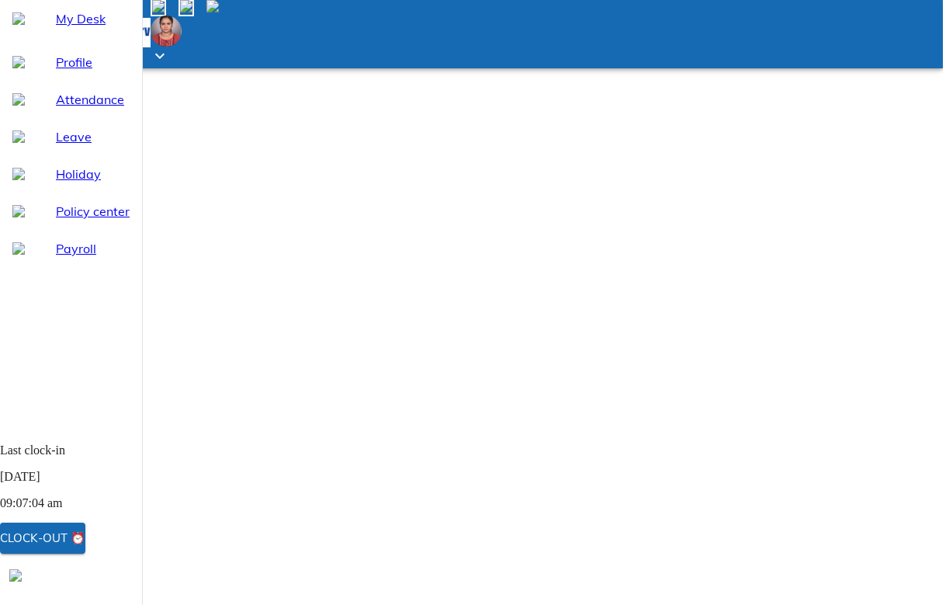
click at [67, 146] on span "Leave" at bounding box center [93, 136] width 74 height 19
select select "8"
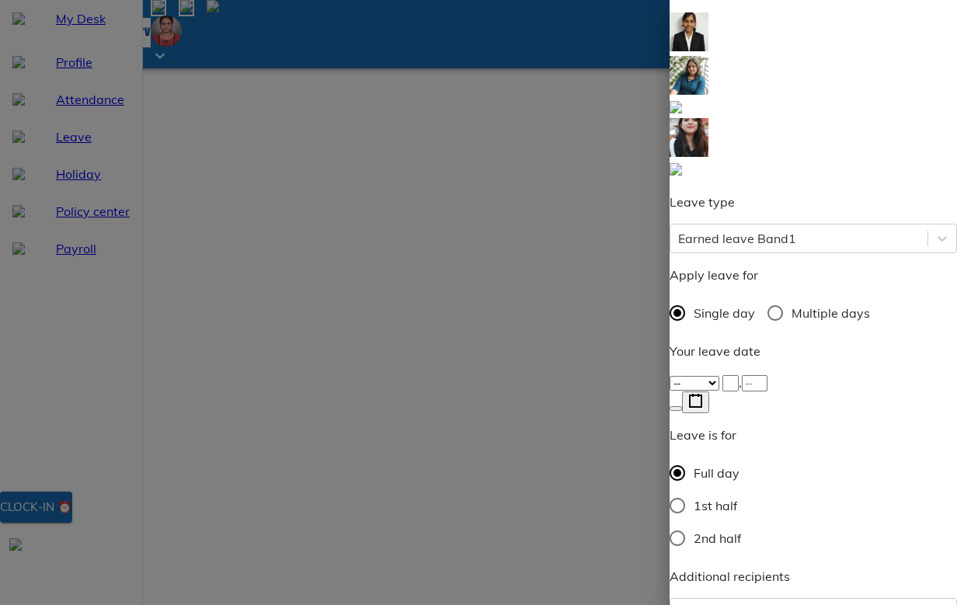
scroll to position [88, 0]
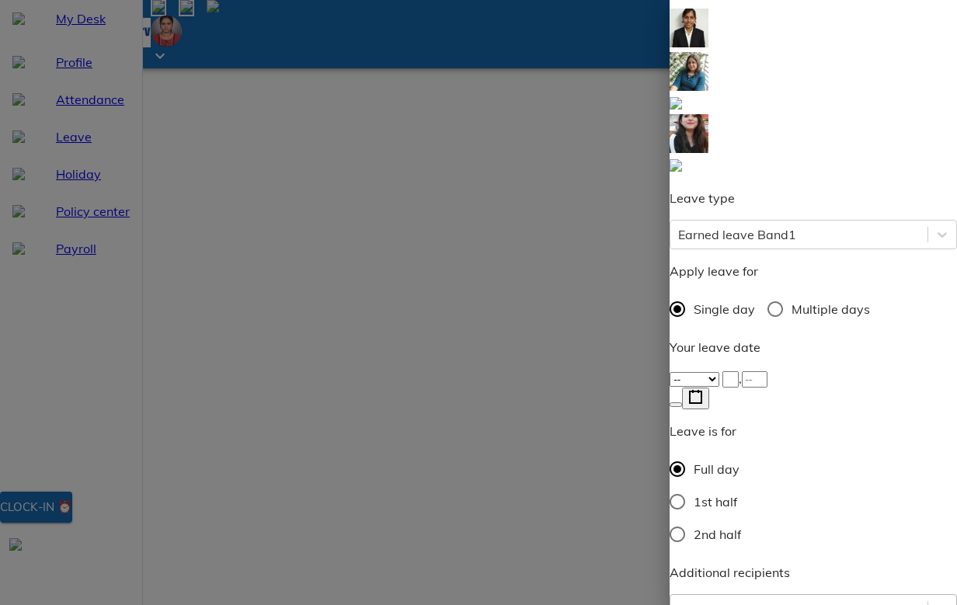
click at [937, 604] on icon at bounding box center [941, 608] width 9 height 5
type input "var"
click at [716, 369] on div "-- Jan Feb Mar Apr May Jun [DATE] Aug Sep Oct Nov Dec ," at bounding box center [812, 378] width 287 height 19
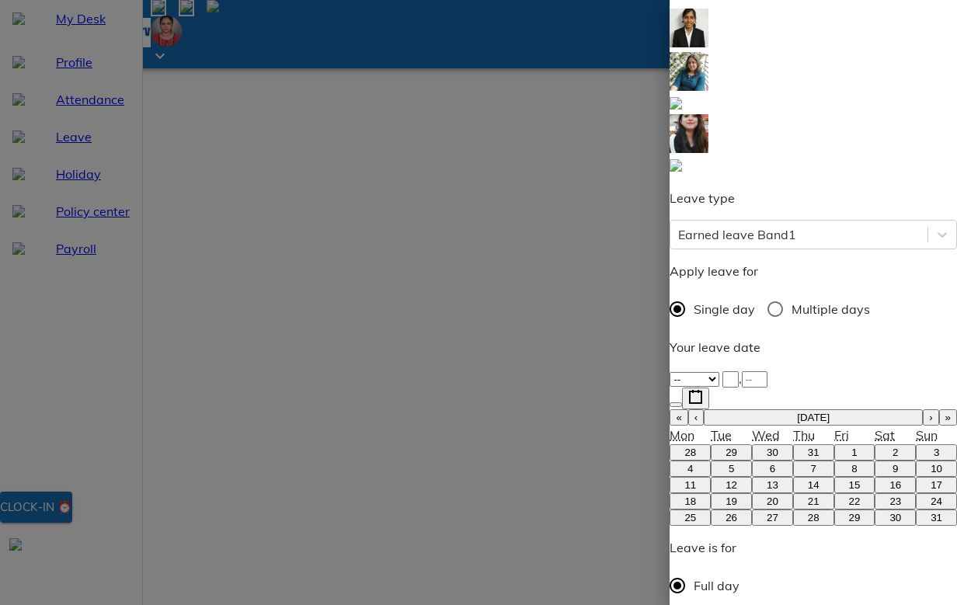
click at [705, 52] on img at bounding box center [688, 71] width 39 height 39
type textarea "D"
type textarea "x"
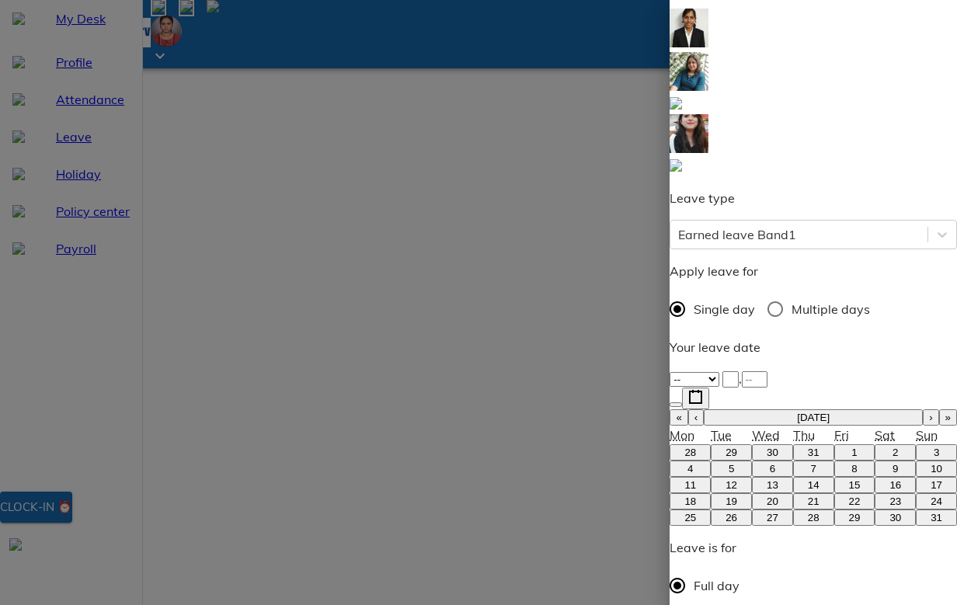
type textarea "De"
type textarea "x"
type textarea "Dea"
type textarea "x"
type textarea "Dear"
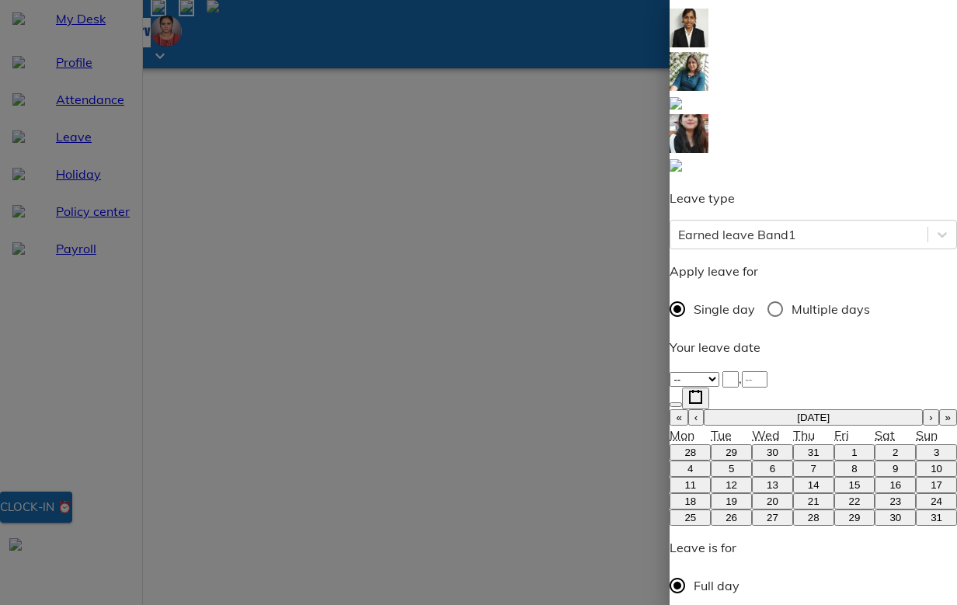
type textarea "x"
type textarea "Dear"
type textarea "x"
type textarea "Dear M"
type textarea "x"
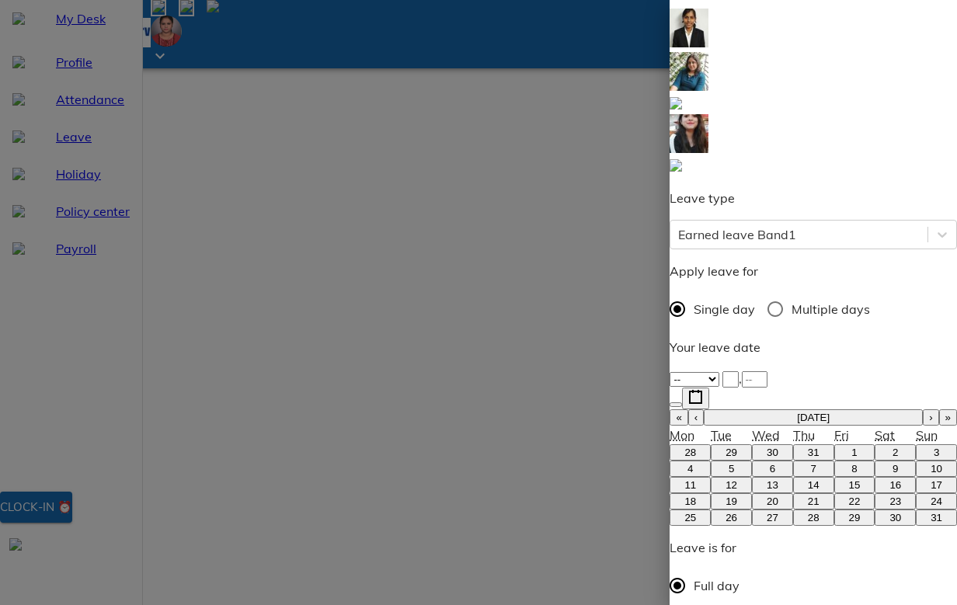
type textarea "Dear [PERSON_NAME]"
type textarea "x"
type textarea "Dear [PERSON_NAME]'"
type textarea "x"
type textarea "Dear [PERSON_NAME]"
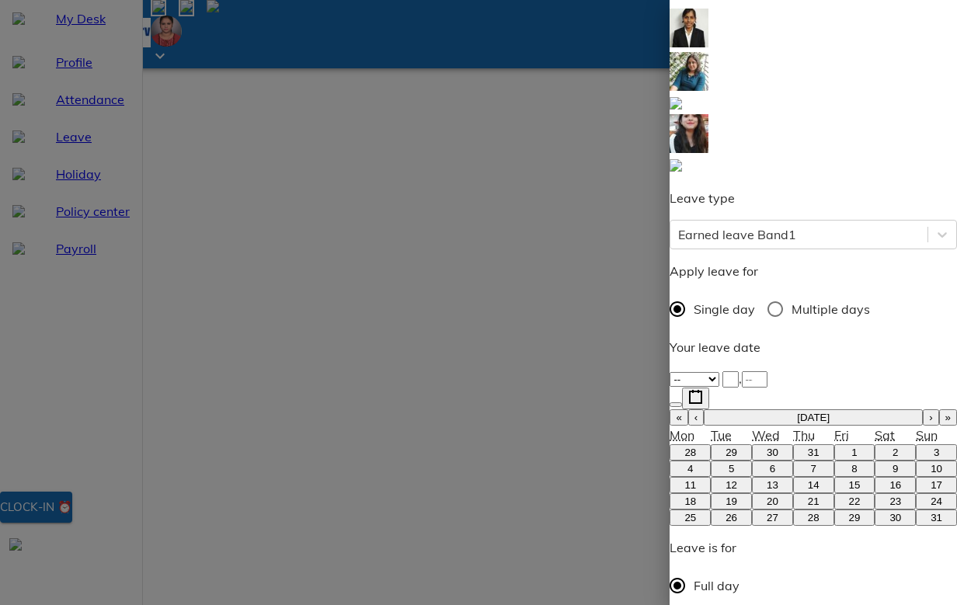
type textarea "x"
type textarea "Dear [PERSON_NAME]"
type textarea "x"
type textarea "Dear Ma'am,"
type textarea "x"
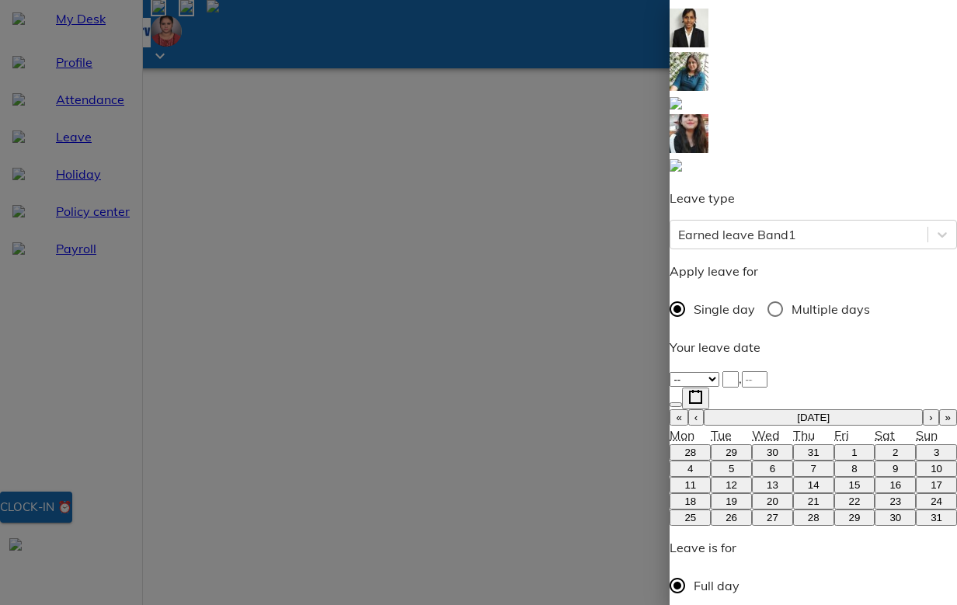
type textarea "Dear Ma'am,"
type textarea "x"
type textarea "Dear Ma'am,"
type textarea "x"
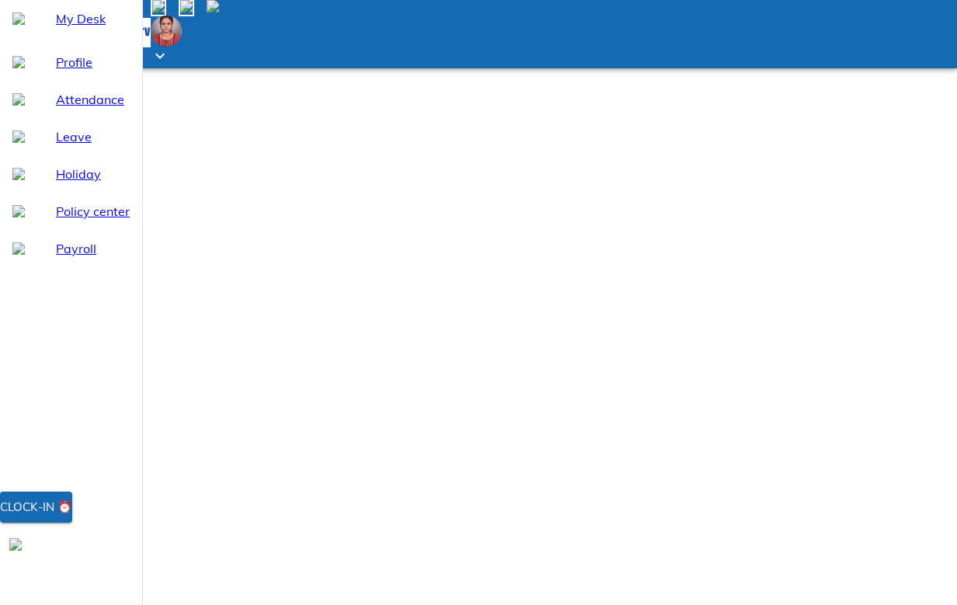
drag, startPoint x: 157, startPoint y: 36, endPoint x: 357, endPoint y: 103, distance: 211.2
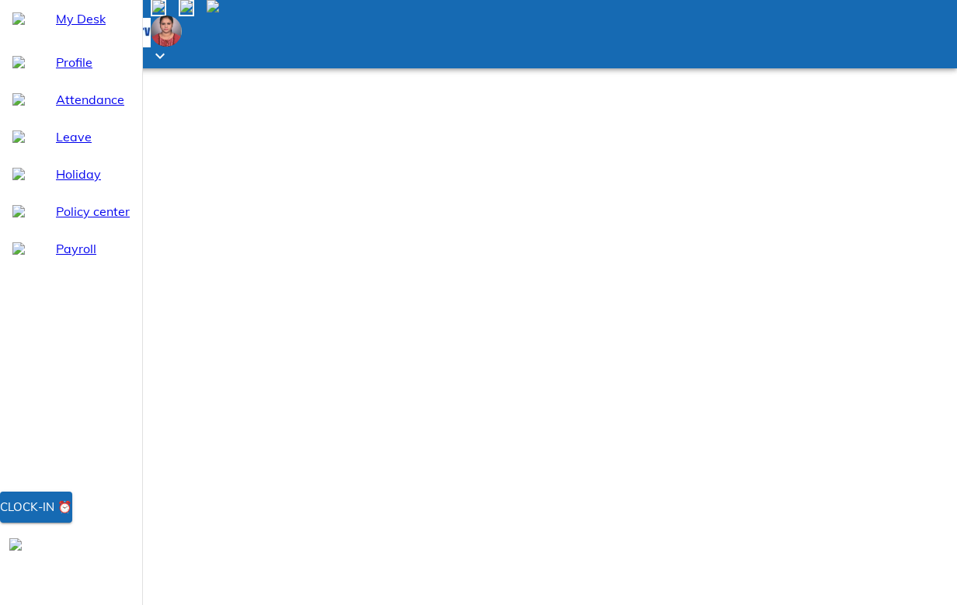
click at [233, 4] on div at bounding box center [478, 34] width 957 height 68
select select "8"
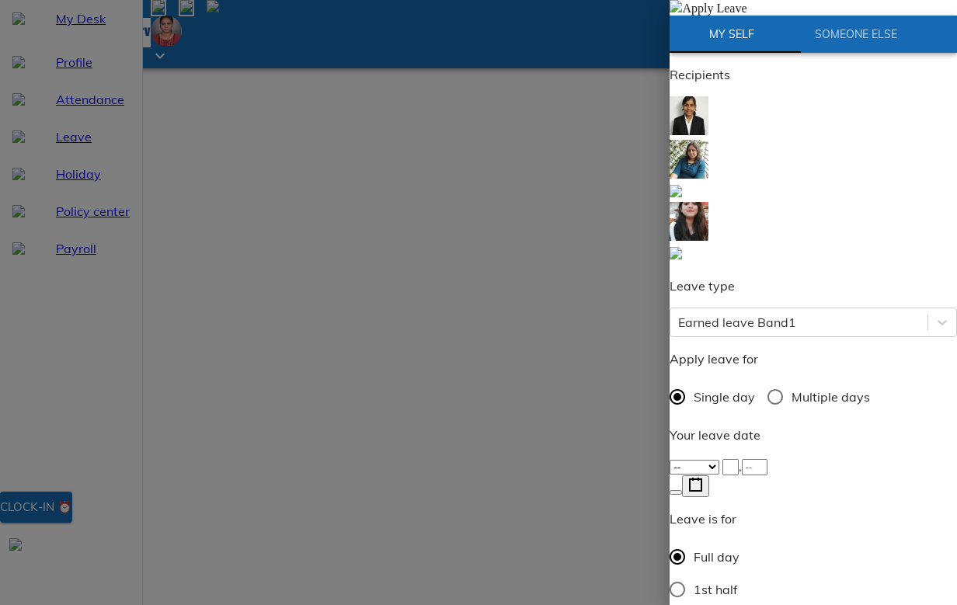
click at [719, 457] on div "-- Jan Feb Mar Apr May Jun [DATE] Aug Sep Oct Nov Dec ," at bounding box center [812, 466] width 287 height 19
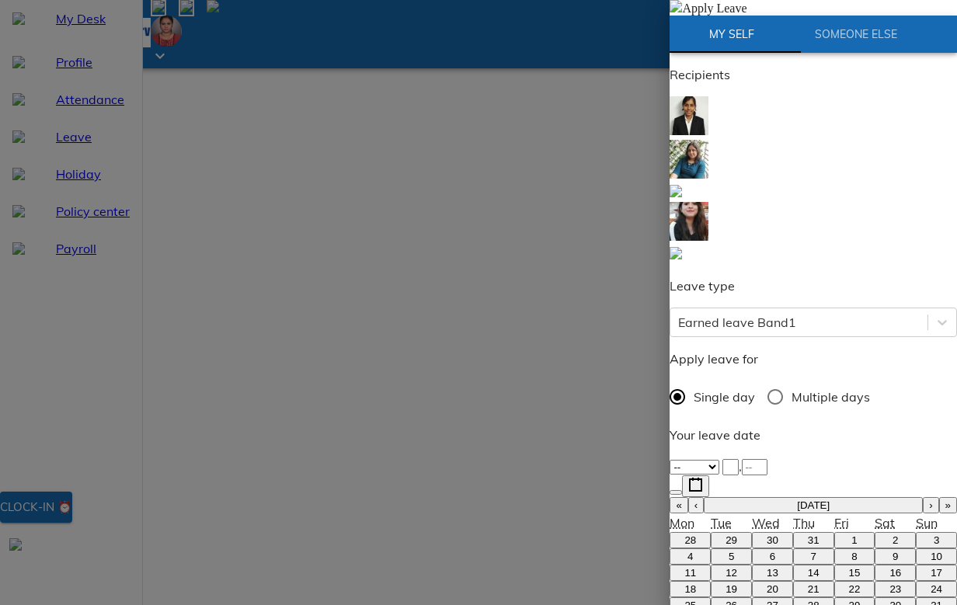
click at [704, 548] on button "4" at bounding box center [689, 556] width 41 height 16
type input "2025-08-04"
select select "8"
type input "4"
type input "2025"
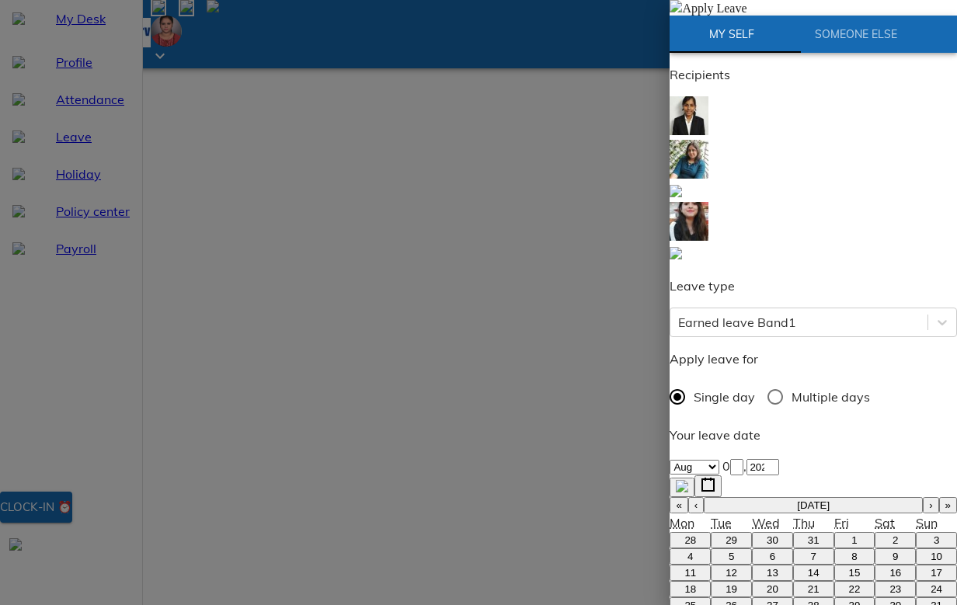
type input "var"
type textarea "D"
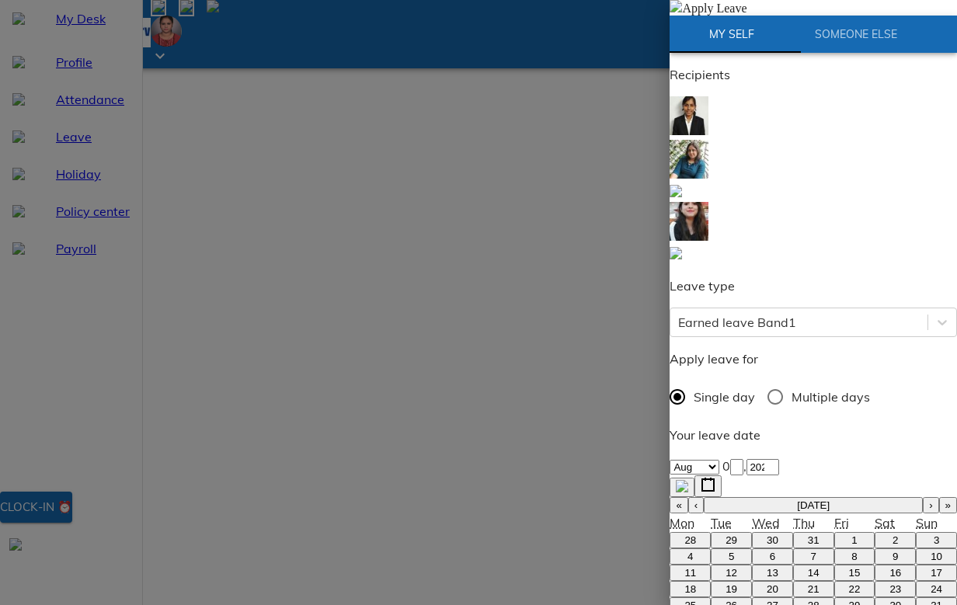
type textarea "x"
type textarea "De"
type textarea "x"
type textarea "Dea"
type textarea "x"
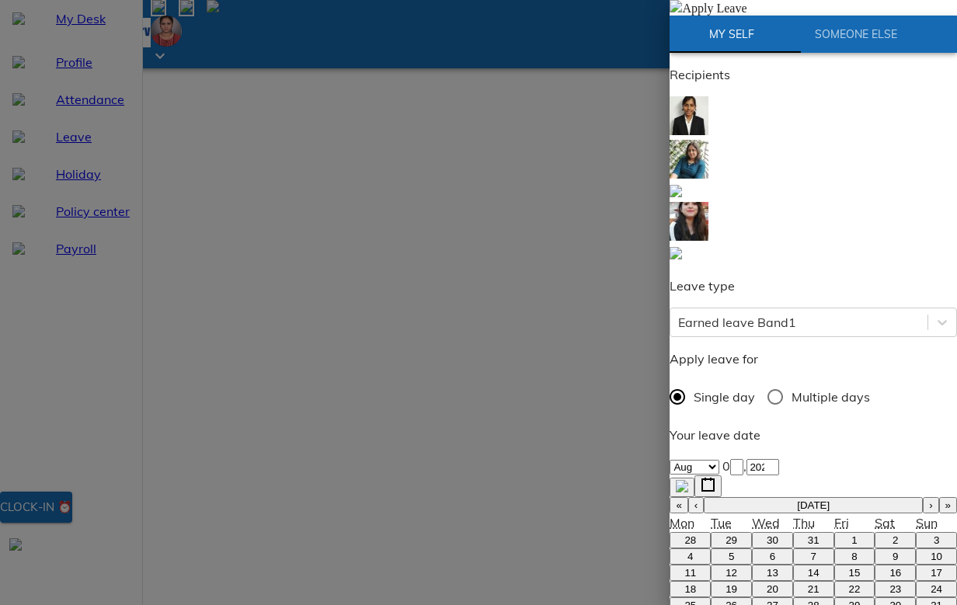
type textarea "Dear"
type textarea "x"
type textarea "Dear"
type textarea "x"
type textarea "Dear M"
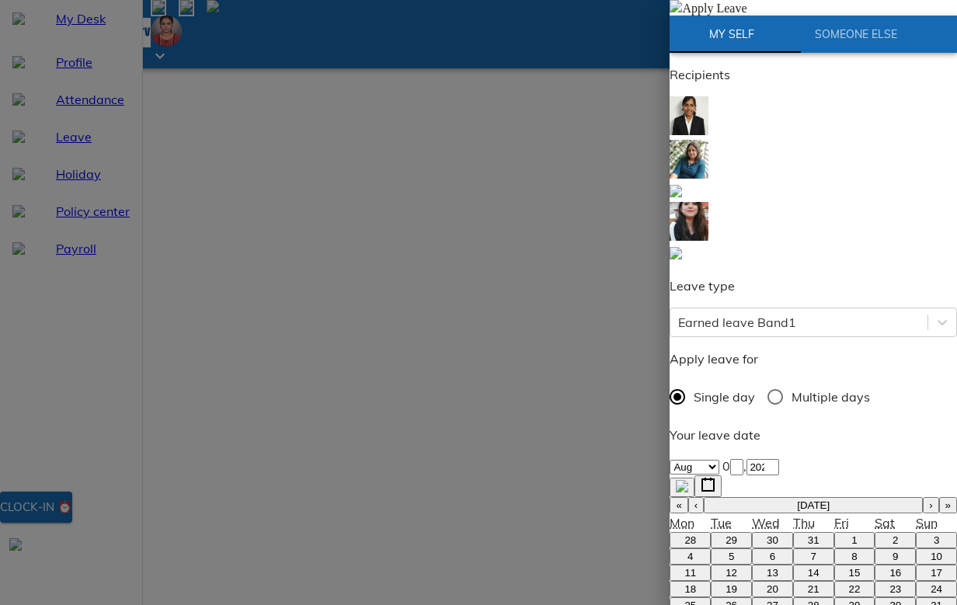
type textarea "x"
type textarea "Dear [PERSON_NAME]"
type textarea "x"
type textarea "Dear Ma."
type textarea "x"
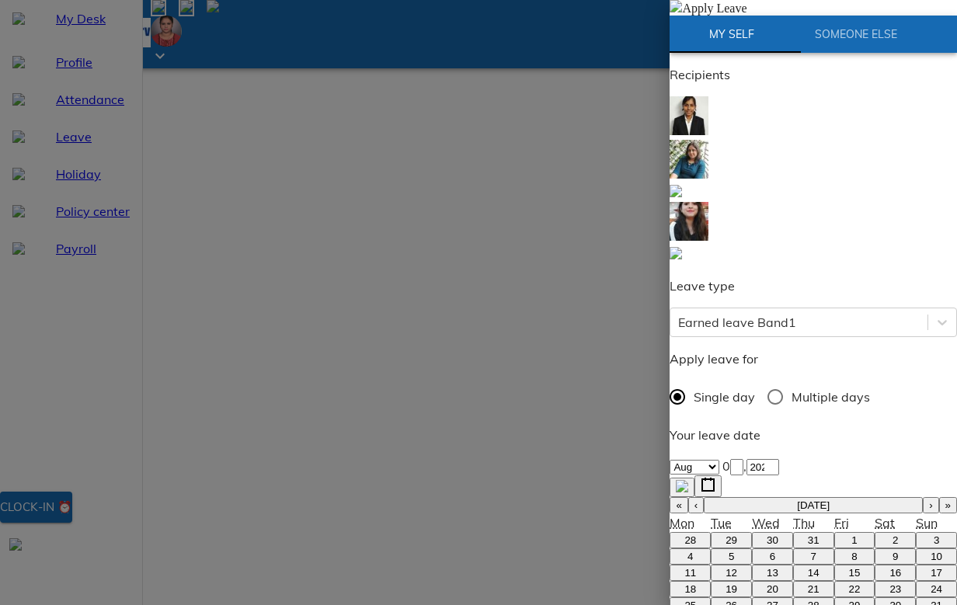
type textarea "Dear [PERSON_NAME]"
type textarea "x"
type textarea "Dear [PERSON_NAME]'"
type textarea "x"
type textarea "Dear [PERSON_NAME]"
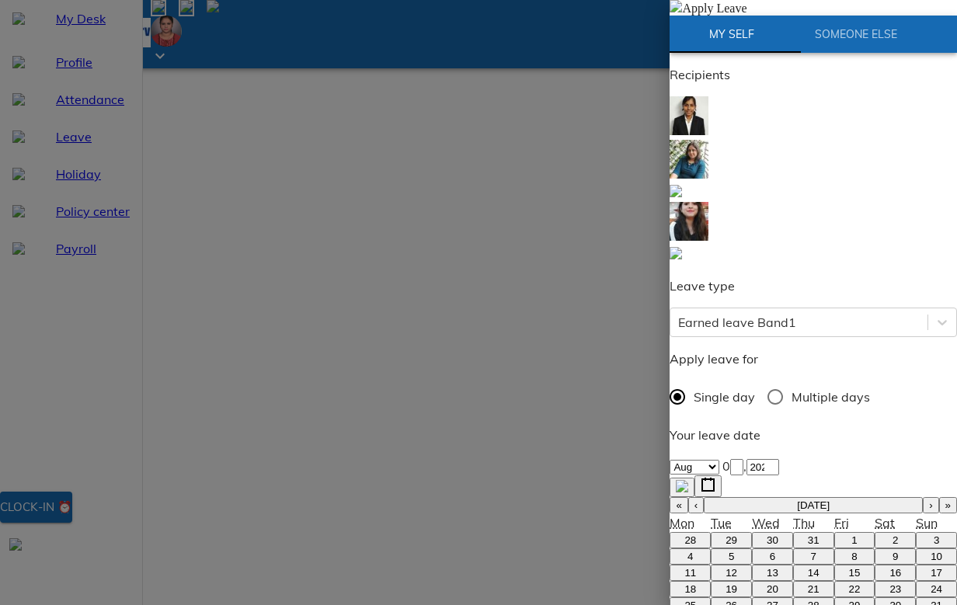
type textarea "x"
type textarea "Dear [PERSON_NAME]"
type textarea "x"
type textarea "Dear Ma'am,"
type textarea "x"
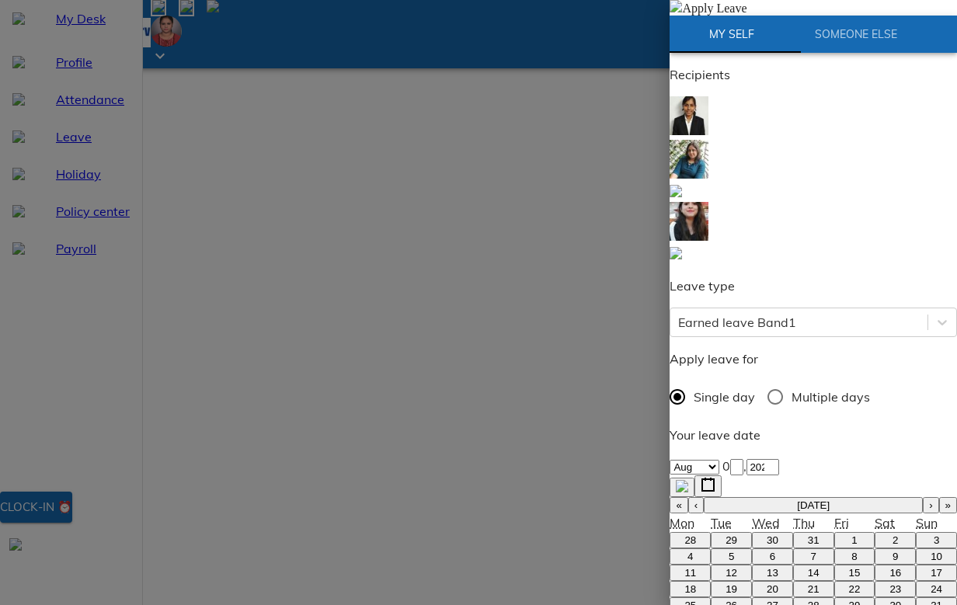
type textarea "Dear Ma'am,"
type textarea "x"
type textarea "Dear Ma'am, I"
type textarea "x"
type textarea "Dear Ma'am, I"
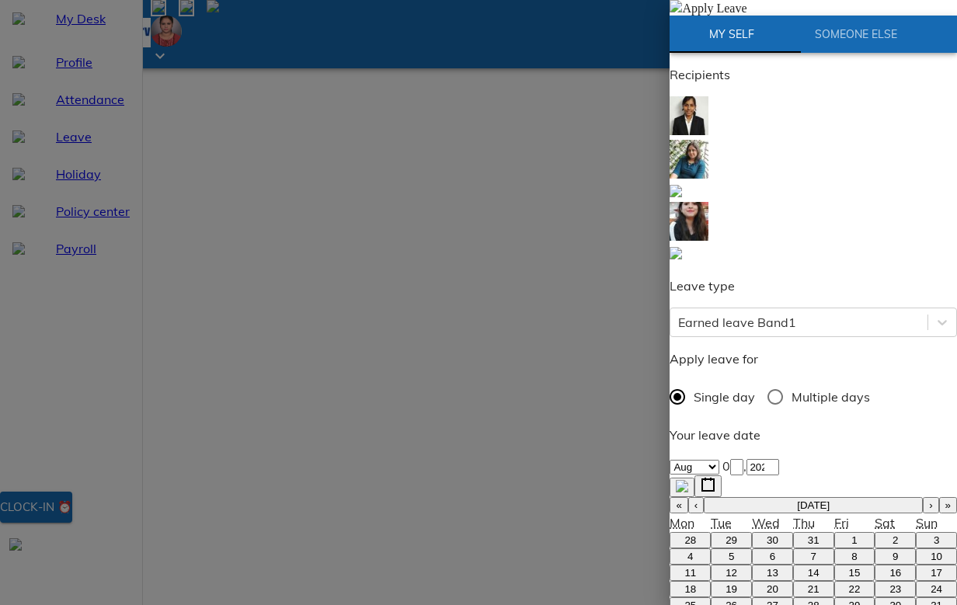
type textarea "x"
type textarea "Dear Ma'am, I a"
type textarea "x"
type textarea "Dear Ma'am, I am"
type textarea "x"
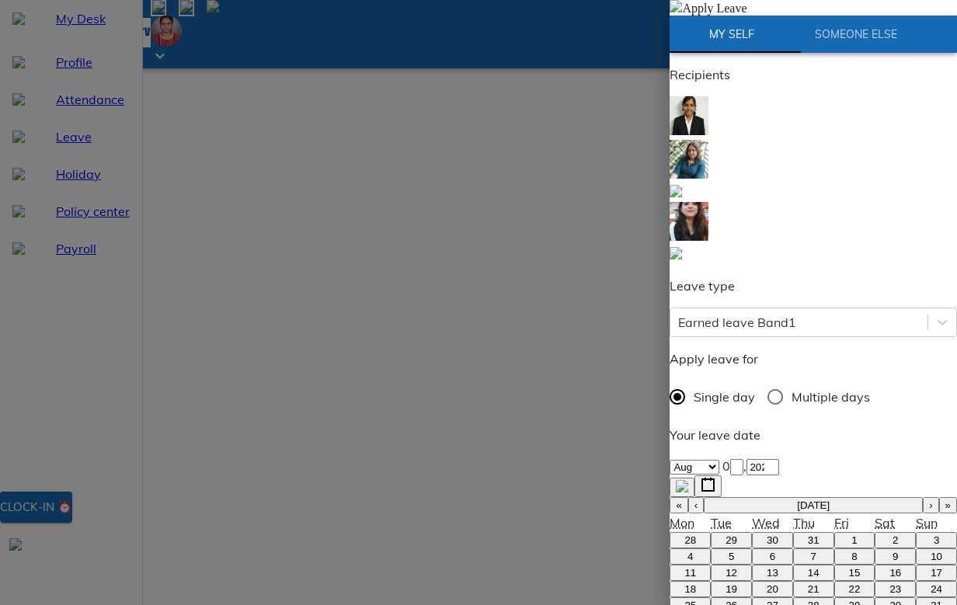
type textarea "Dear Ma'am, I am"
type textarea "x"
type textarea "Dear Ma'am, I am w"
type textarea "x"
type textarea "Dear Ma'am, I am wr"
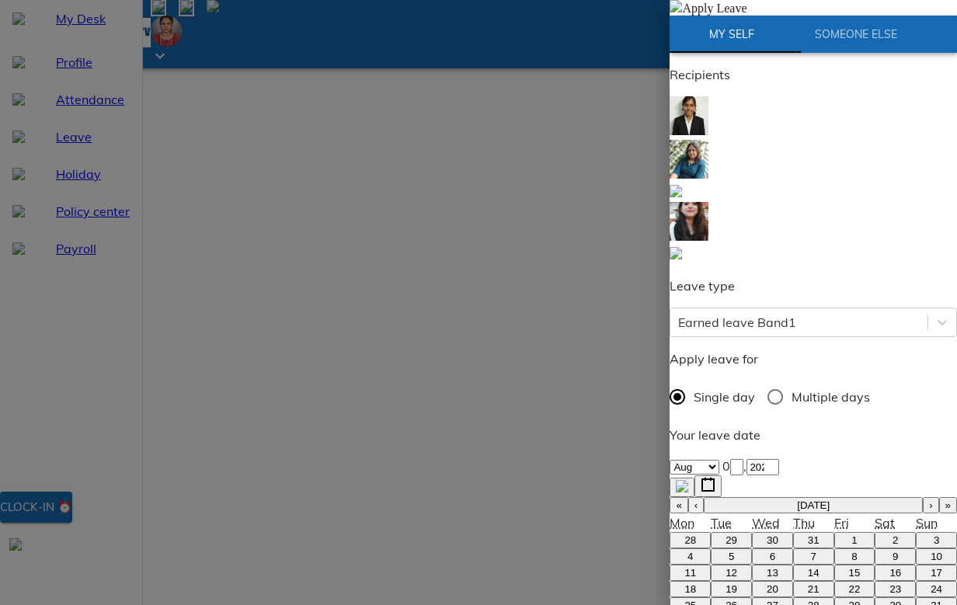
type textarea "x"
type textarea "Dear Ma'am, I am wri"
type textarea "x"
type textarea "Dear Ma'am, I am writ"
type textarea "x"
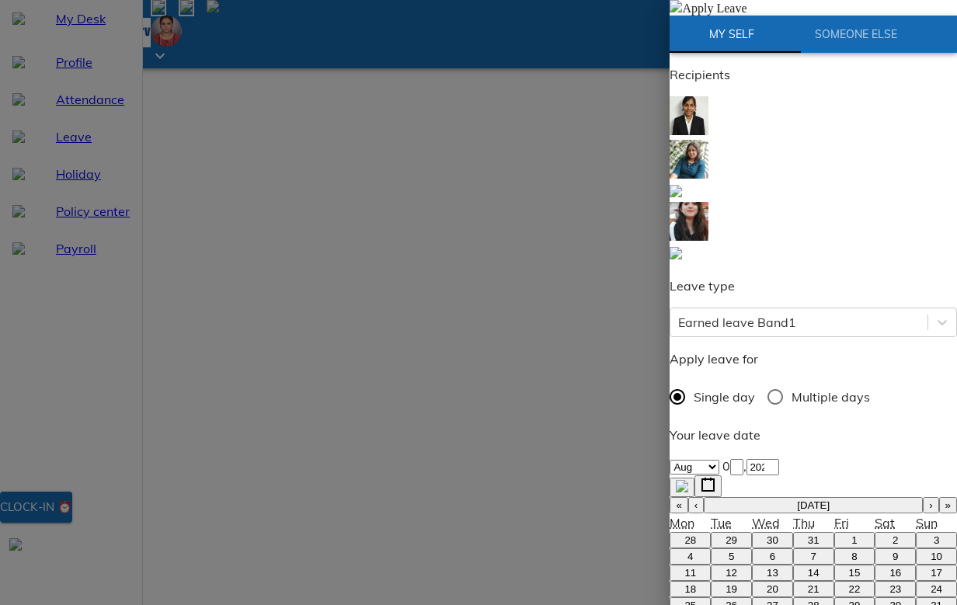
type textarea "Dear Ma'am, I am writi"
type textarea "x"
type textarea "Dear Ma'am, I am writin"
type textarea "x"
type textarea "Dear Ma'am, I am writing"
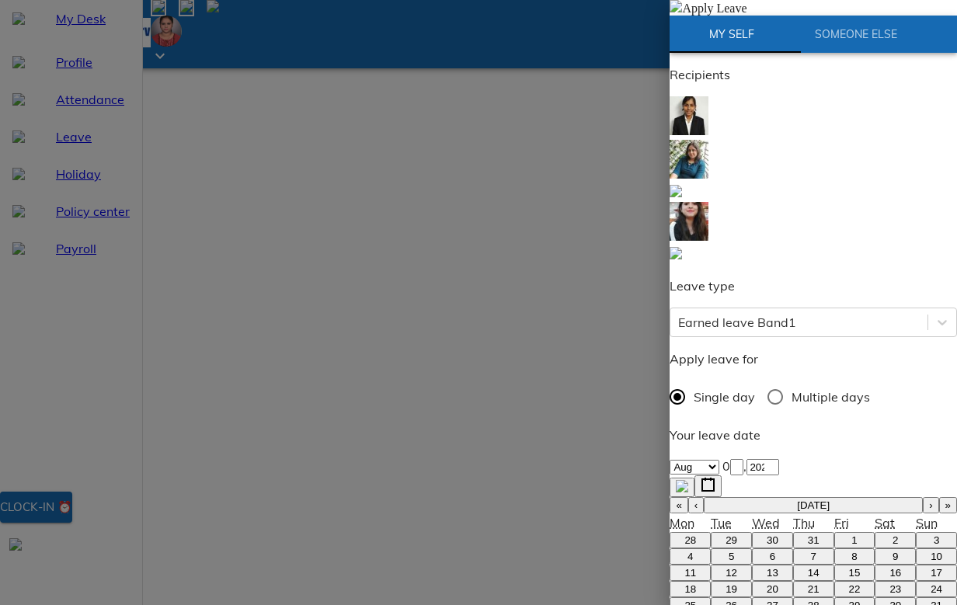
type textarea "x"
type textarea "Dear Ma'am, I am writing"
type textarea "x"
type textarea "Dear Ma'am, I am writing t"
type textarea "x"
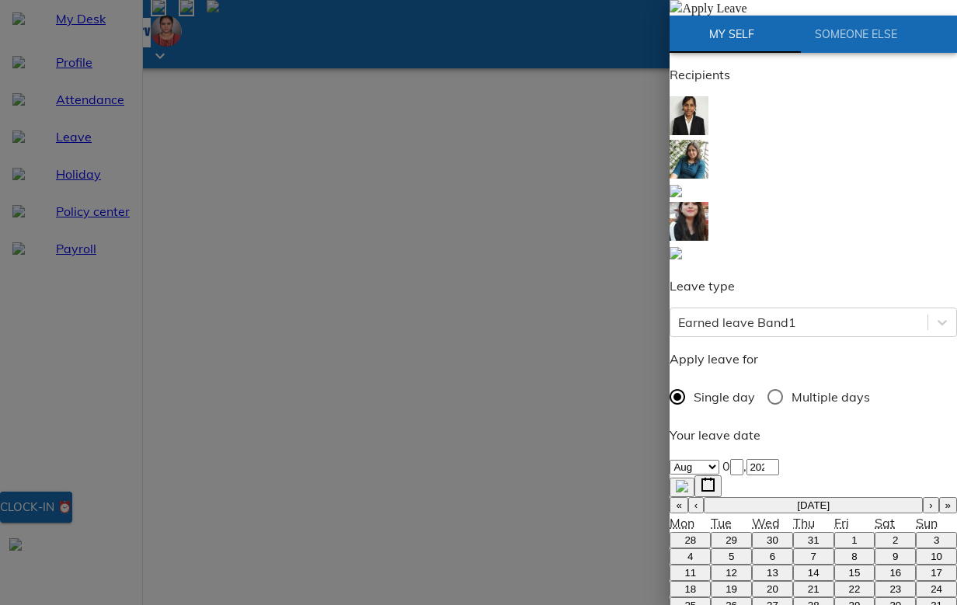
type textarea "Dear Ma'am, I am writing to"
type textarea "x"
type textarea "Dear Ma'am, I am writing to"
type textarea "x"
type textarea "Dear Ma'am, I am writing to r"
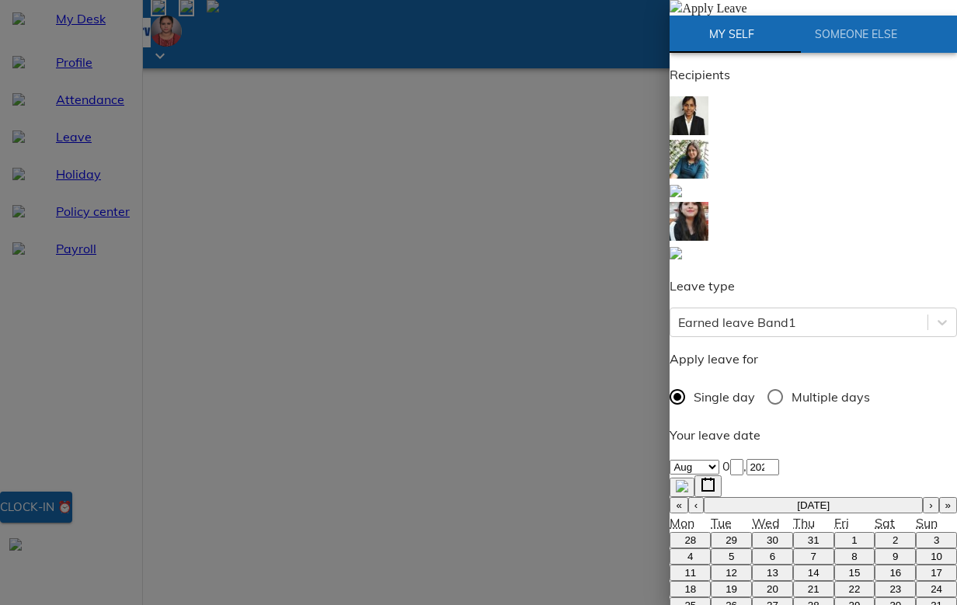
type textarea "x"
type textarea "Dear Ma'am, I am writing to re"
type textarea "x"
type textarea "Dear Ma'am, I am writing to req"
type textarea "x"
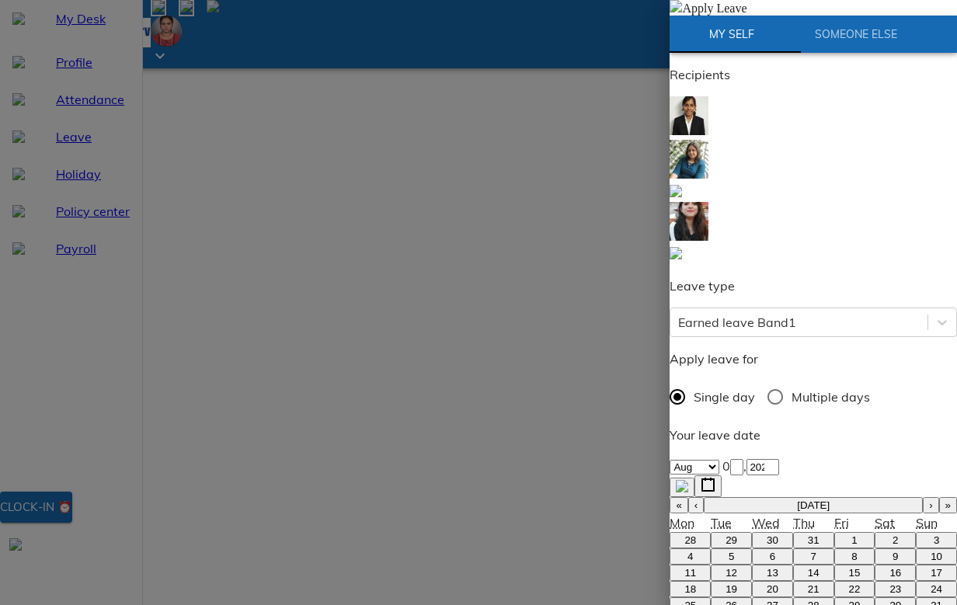
type textarea "Dear Ma'am, I am writing to requ"
type textarea "x"
type textarea "Dear Ma'am, I am writing to reque"
type textarea "x"
type textarea "Dear Ma'am, I am writing to reques"
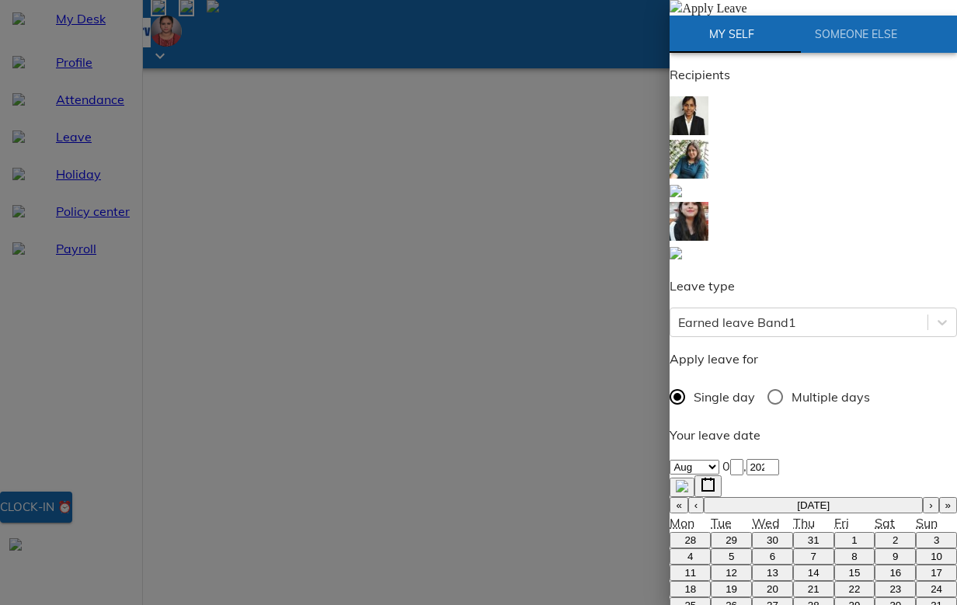
type textarea "x"
type textarea "Dear Ma'am, I am writing to request"
type textarea "x"
type textarea "Dear Ma'am, I am writing to request"
type textarea "x"
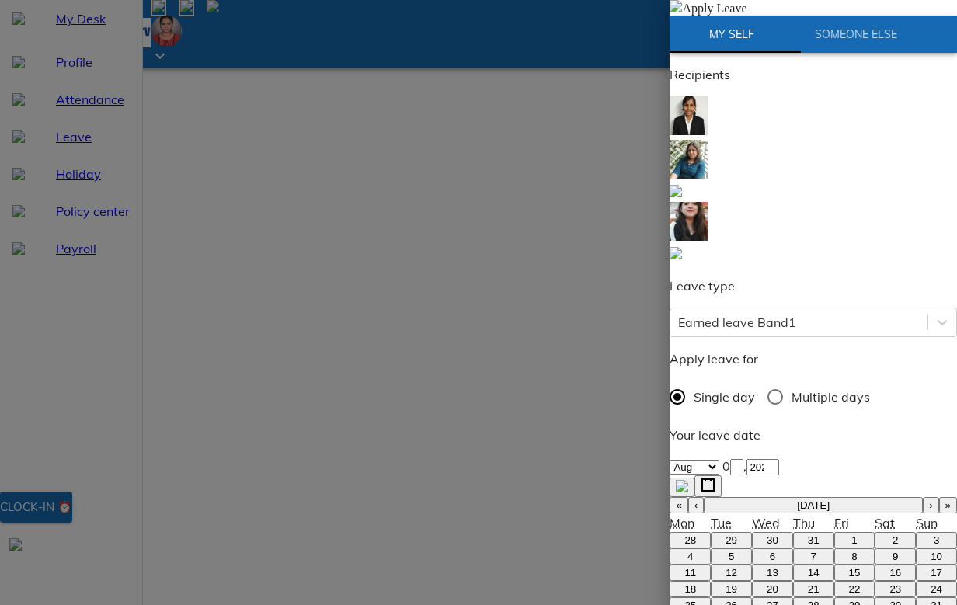
type textarea "Dear Ma'am, I am writing to request l"
type textarea "x"
type textarea "Dear Ma'am, I am writing to request le"
type textarea "x"
type textarea "Dear Ma'am, I am writing to request lea"
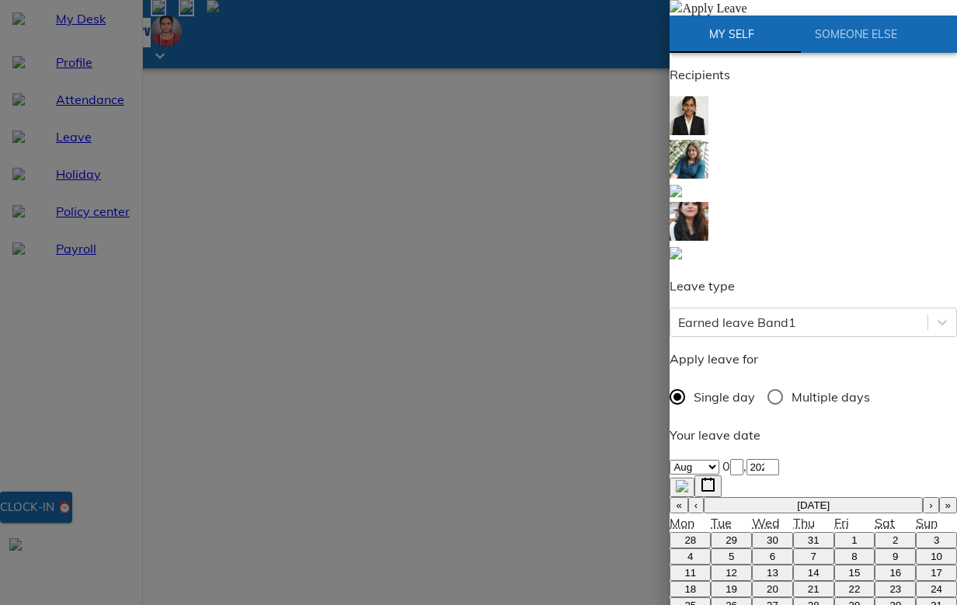
type textarea "x"
type textarea "Dear Ma'am, I am writing to request leave"
type textarea "x"
type textarea "Dear Ma'am, I am writing to request leave"
type textarea "x"
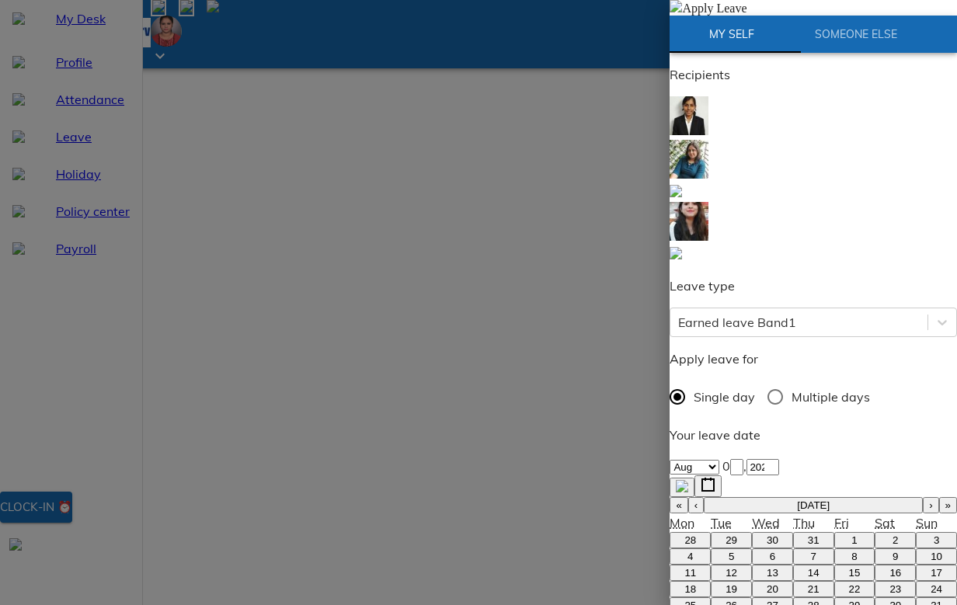
type textarea "Dear Ma'am, I am writing to request leave f"
type textarea "x"
type textarea "Dear Ma'am, I am writing to request leave fr"
type textarea "x"
type textarea "Dear Ma'am, I am writing to request leave fro"
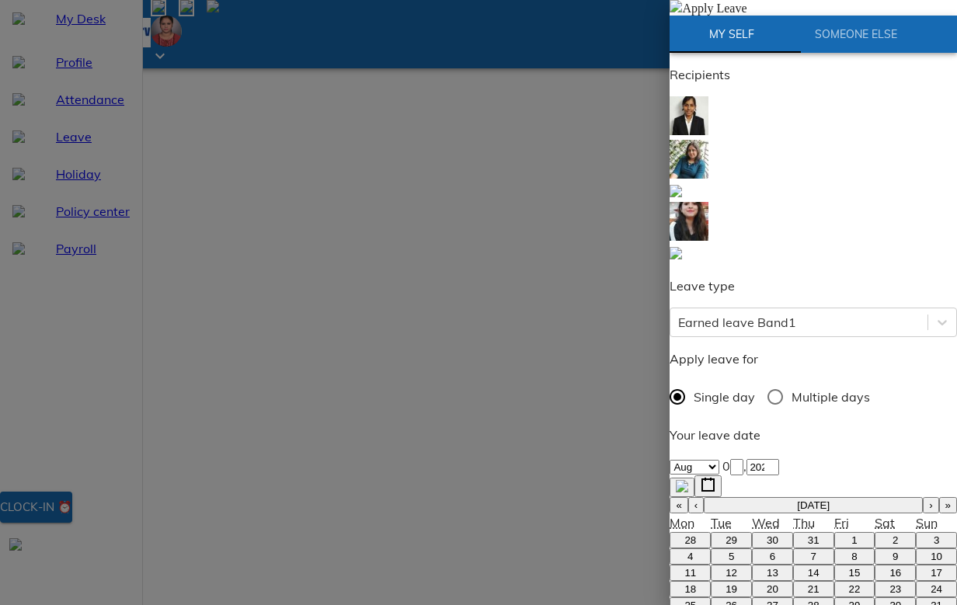
type textarea "x"
type textarea "Dear Ma'am, I am writing to request leave from"
type textarea "x"
type textarea "Dear Ma'am, I am writing to request leave from"
type textarea "x"
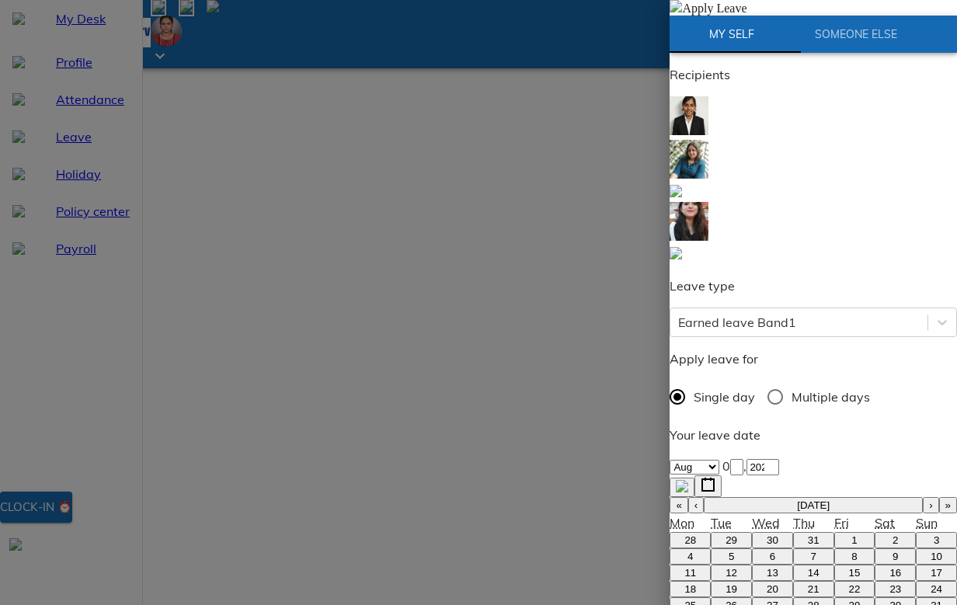
type textarea "Dear Ma'am, I am writing to request leave from t"
type textarea "x"
type textarea "Dear Ma'am, I am writing to request leave from th"
type textarea "x"
type textarea "Dear Ma'am, I am writing to request leave from the"
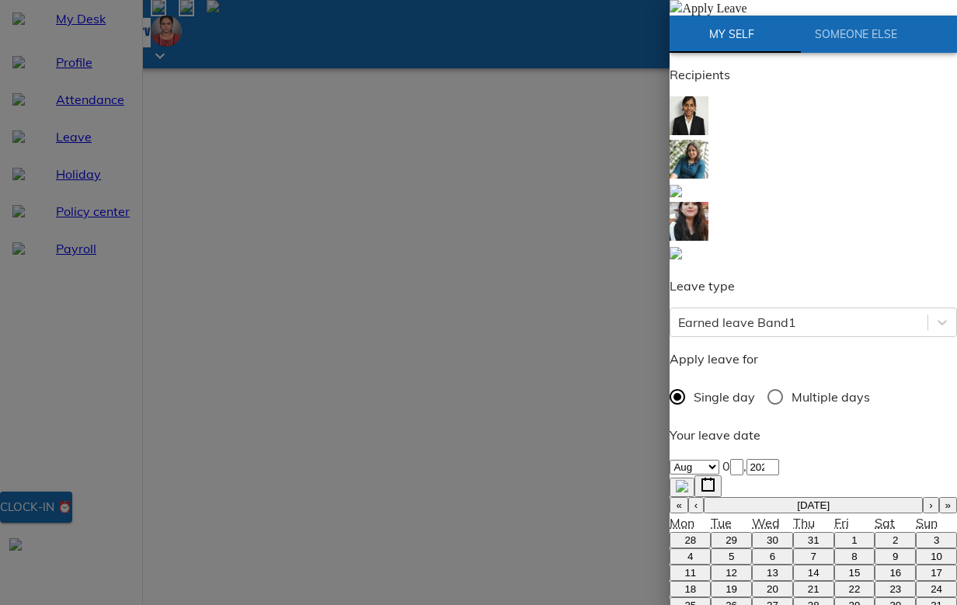
type textarea "x"
type textarea "Dear Ma'am, I am writing to request leave from the"
type textarea "x"
type textarea "Dear Ma'am, I am writing to request leave from the o"
type textarea "x"
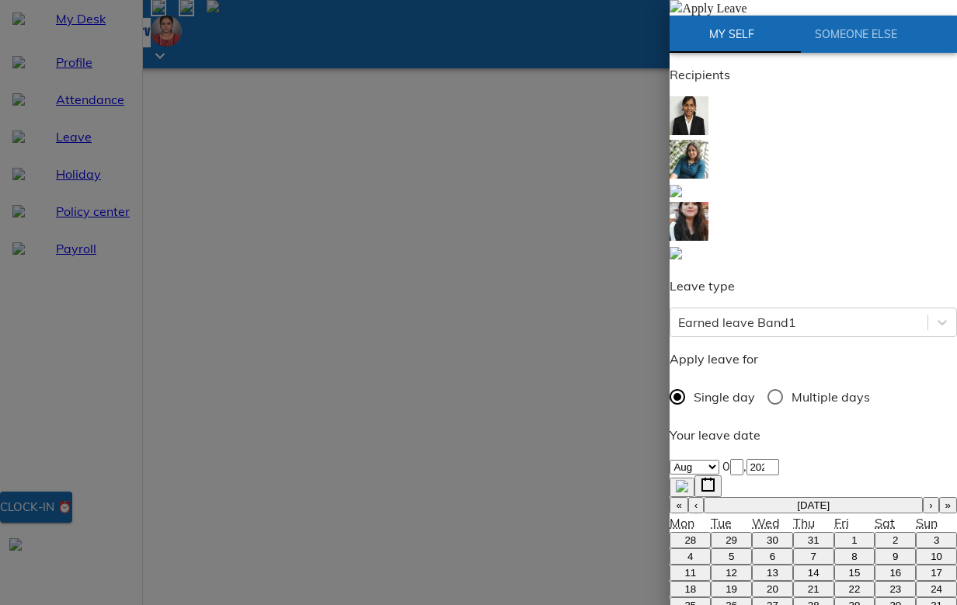
type textarea "Dear Ma'am, I am writing to request leave from the of"
type textarea "x"
type textarea "Dear Ma'am, I am writing to request leave from the off"
type textarea "x"
type textarea "Dear Ma'am, I am writing to request leave from the offi"
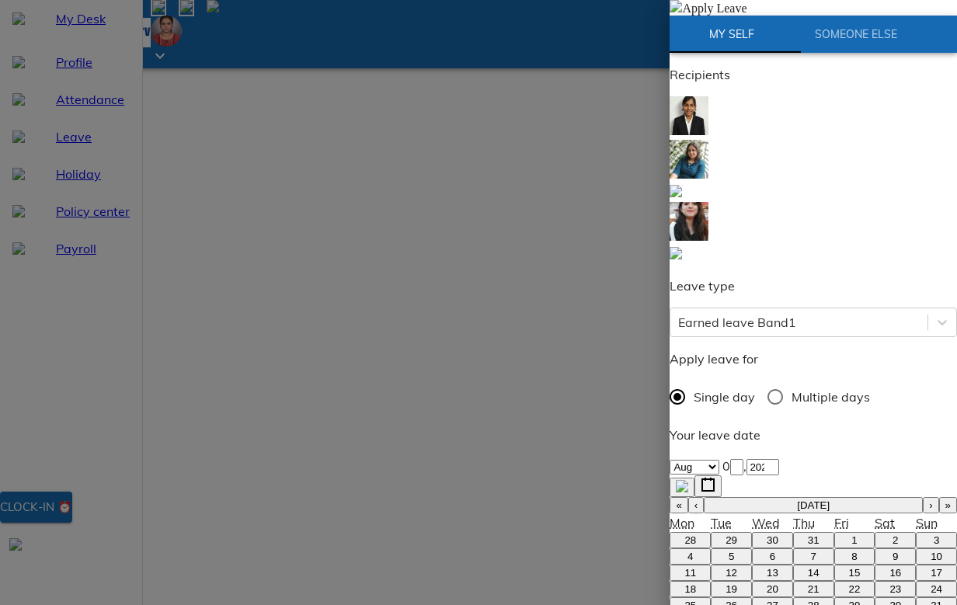
type textarea "x"
type textarea "Dear Ma'am, I am writing to request leave from the offic"
type textarea "x"
type textarea "Dear Ma'am, I am writing to request leave from the office"
type textarea "x"
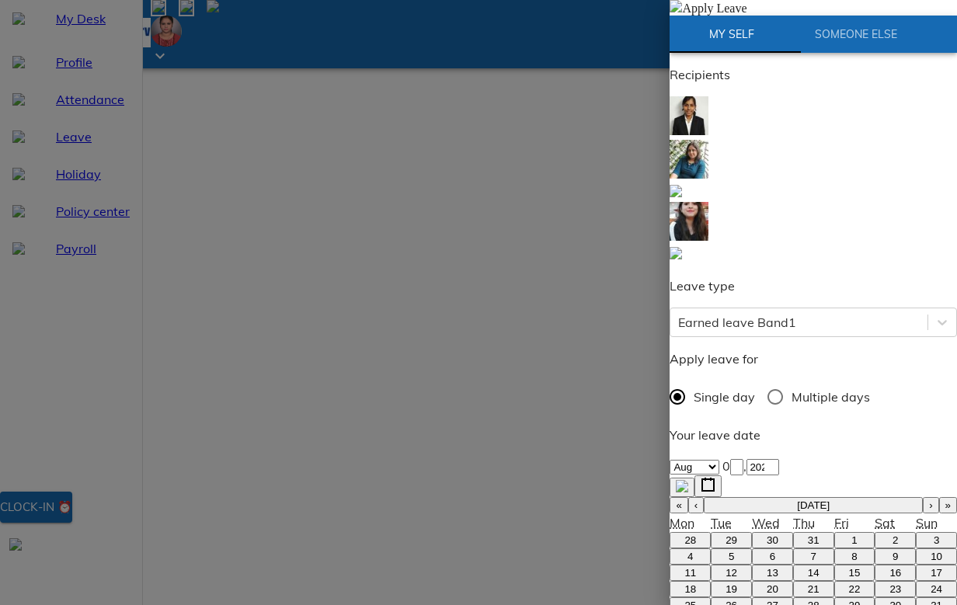
type textarea "Dear Ma'am, I am writing to request leave from the office"
type textarea "x"
type textarea "Dear Ma'am, I am writing to request leave from the office d"
type textarea "x"
type textarea "Dear Ma'am, I am writing to request leave from the office du"
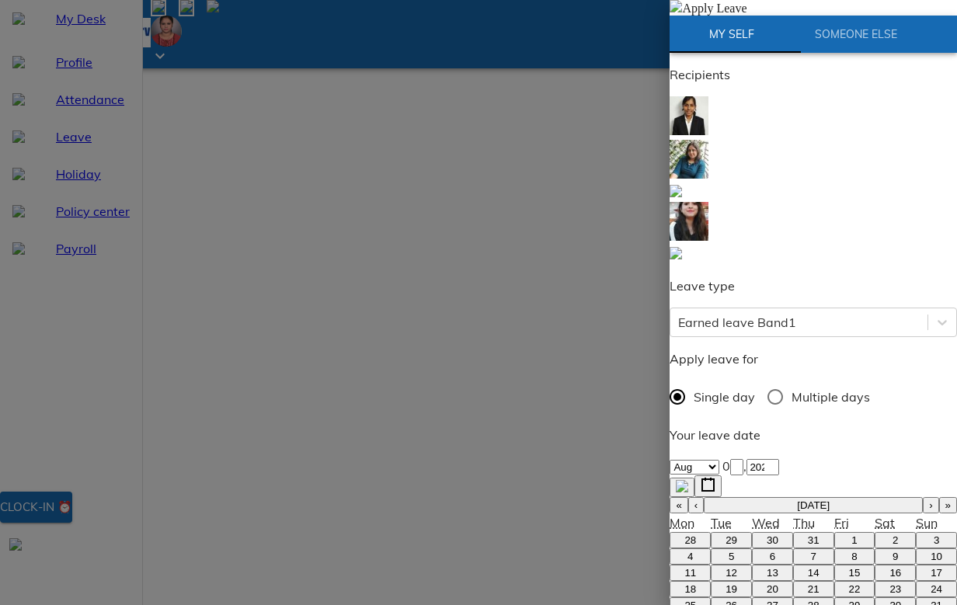
type textarea "x"
type textarea "Dear Ma'am, I am writing to request leave from the office due"
type textarea "x"
type textarea "Dear Ma'am, I am writing to request leave from the office due"
type textarea "x"
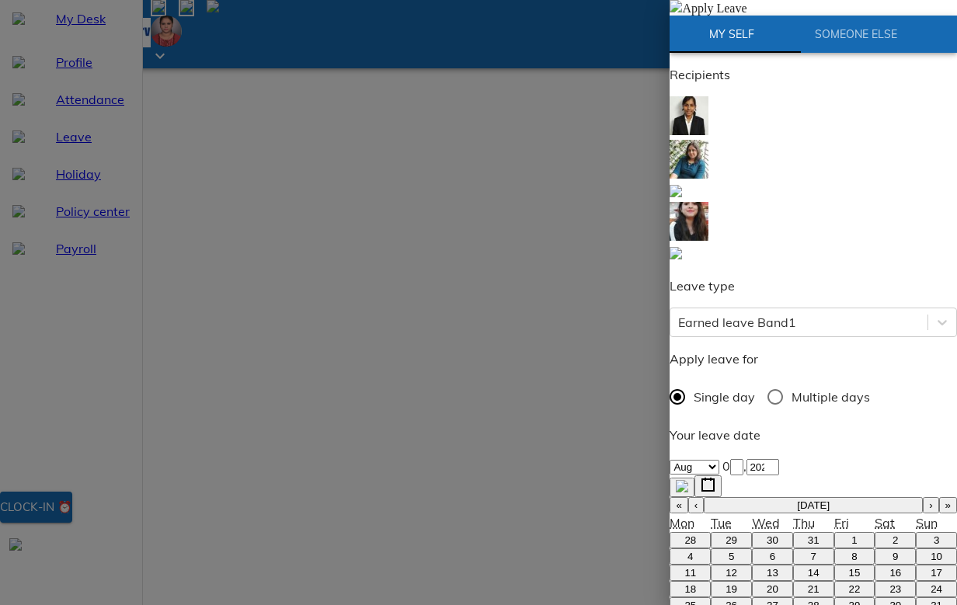
type textarea "Dear Ma'am, I am writing to request leave from the office due t"
type textarea "x"
type textarea "Dear Ma'am, I am writing to request leave from the office due to"
type textarea "x"
type textarea "Dear Ma'am, I am writing to request leave from the office due to"
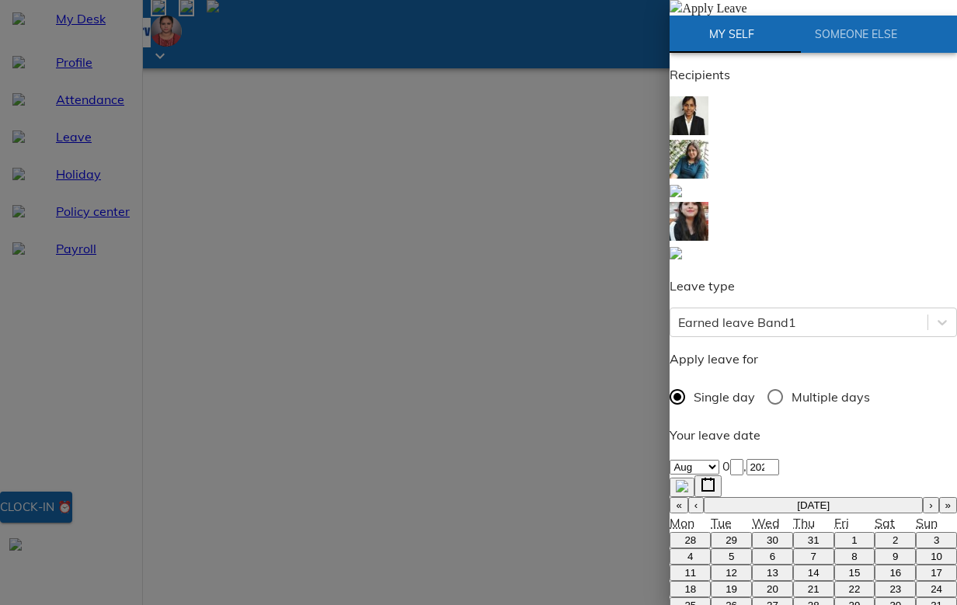
type textarea "x"
type textarea "Dear Ma'am, I am writing to request leave from the office due to p"
type textarea "x"
type textarea "Dear Ma'am, I am writing to request leave from the office due to pe"
type textarea "x"
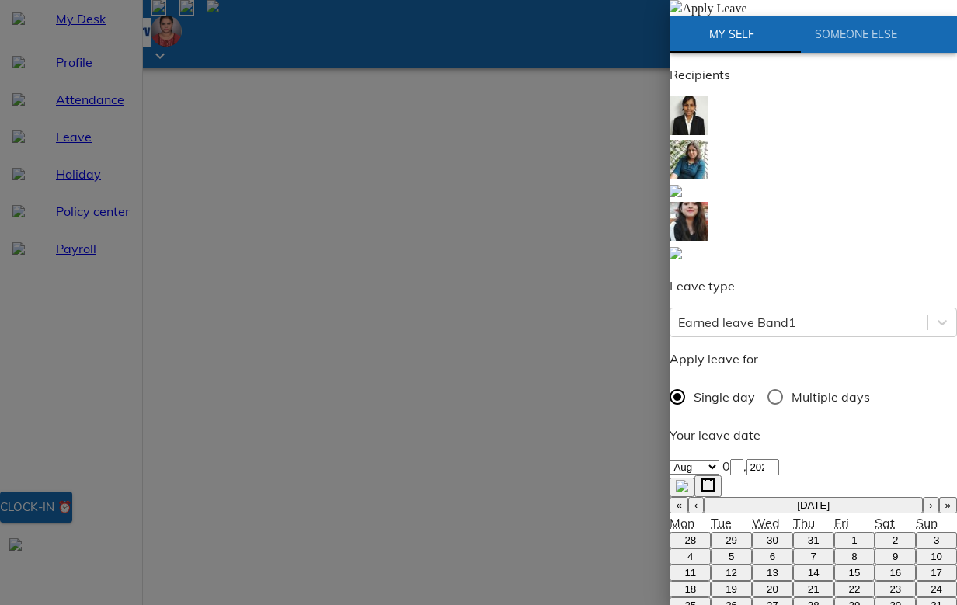
type textarea "Dear Ma'am, I am writing to request leave from the office due to per"
type textarea "x"
type textarea "Dear Ma'am, I am writing to request leave from the office due to pers"
type textarea "x"
type textarea "Dear Ma'am, I am writing to request leave from the office due to perso"
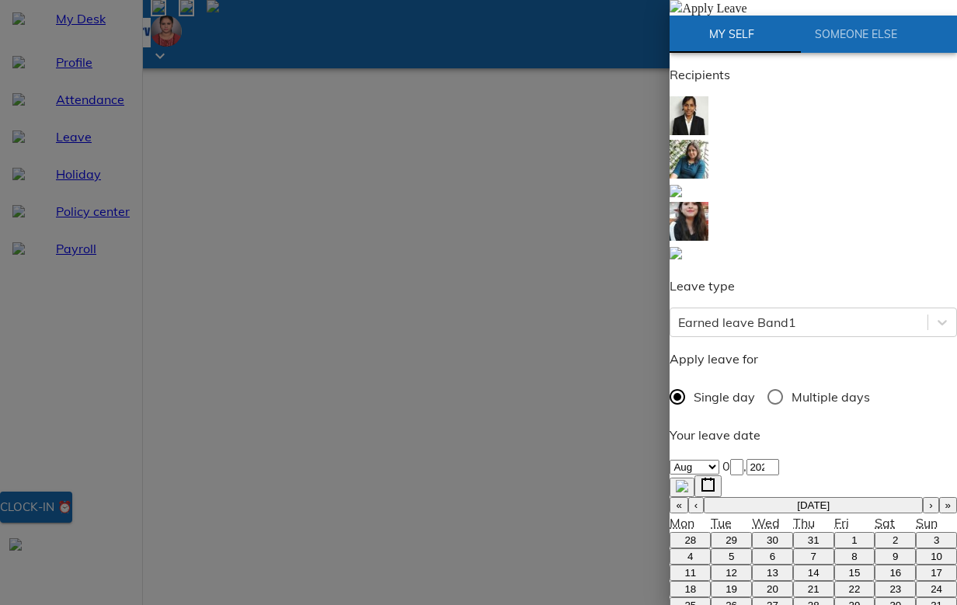
type textarea "x"
type textarea "Dear Ma'am, I am writing to request leave from the office due to person"
type textarea "x"
type textarea "Dear Ma'am, I am writing to request leave from the office due to persona"
type textarea "x"
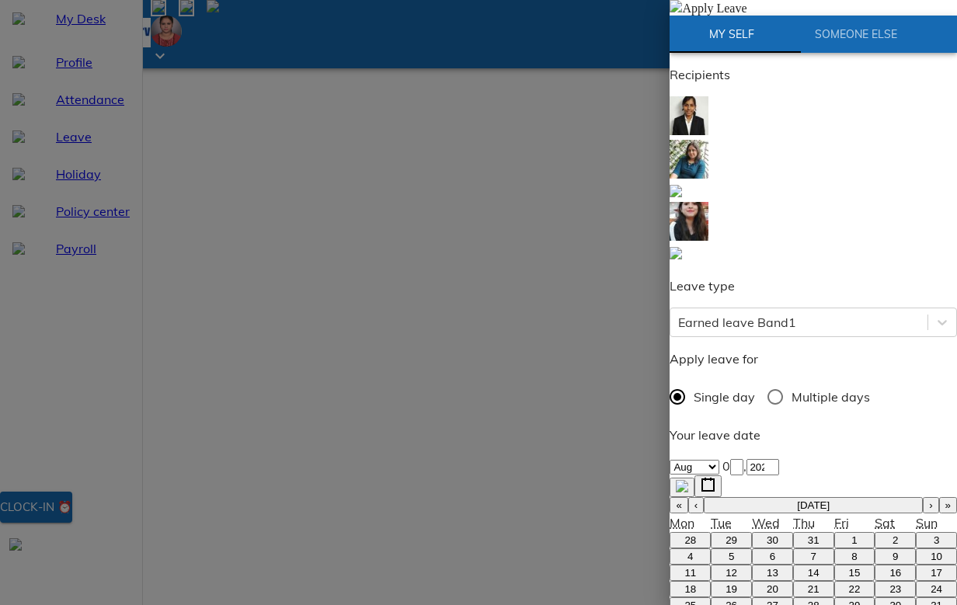
type textarea "Dear Ma'am, I am writing to request leave from the office due to personal"
type textarea "x"
type textarea "Dear Ma'am, I am writing to request leave from the office due to personal"
type textarea "x"
type textarea "Dear Ma'am, I am writing to request leave from the office due to personal r"
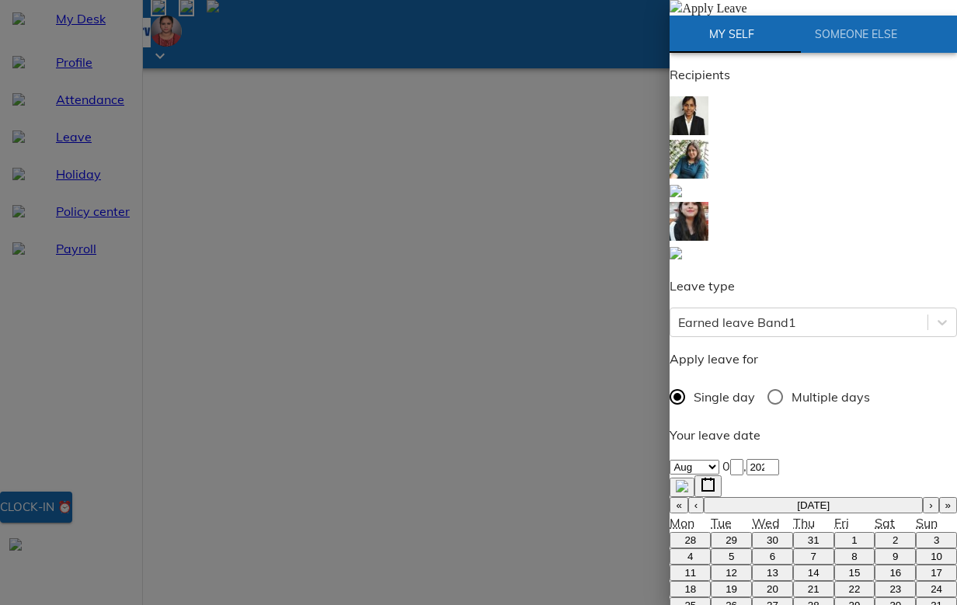
type textarea "x"
type textarea "Dear Ma'am, I am writing to request leave from the office due to personal re"
type textarea "x"
type textarea "Dear Ma'am, I am writing to request leave from the office due to personal rea"
type textarea "x"
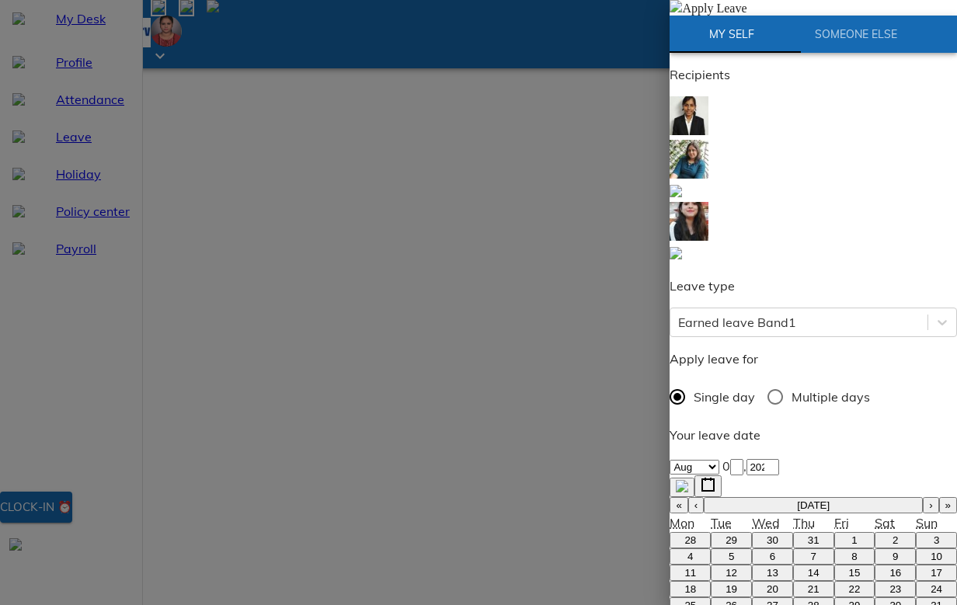
type textarea "Dear Ma'am, I am writing to request leave from the office due to personal reas"
type textarea "x"
type textarea "Dear Ma'am, I am writing to request leave from the office due to personal reaso"
type textarea "x"
type textarea "Dear Ma'am, I am writing to request leave from the office due to personal reason"
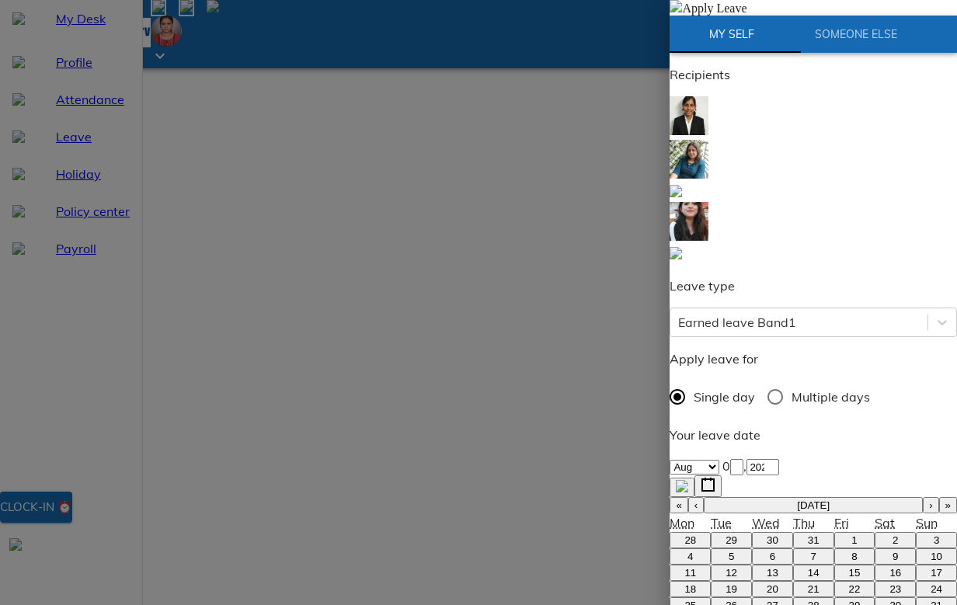
type textarea "x"
type textarea "Dear Ma'am, I am writing to request leave from the office due to personal reaso…"
type textarea "x"
type textarea "Dear Ma'am, I am writing to request leave from the office due to personal reaso…"
type textarea "x"
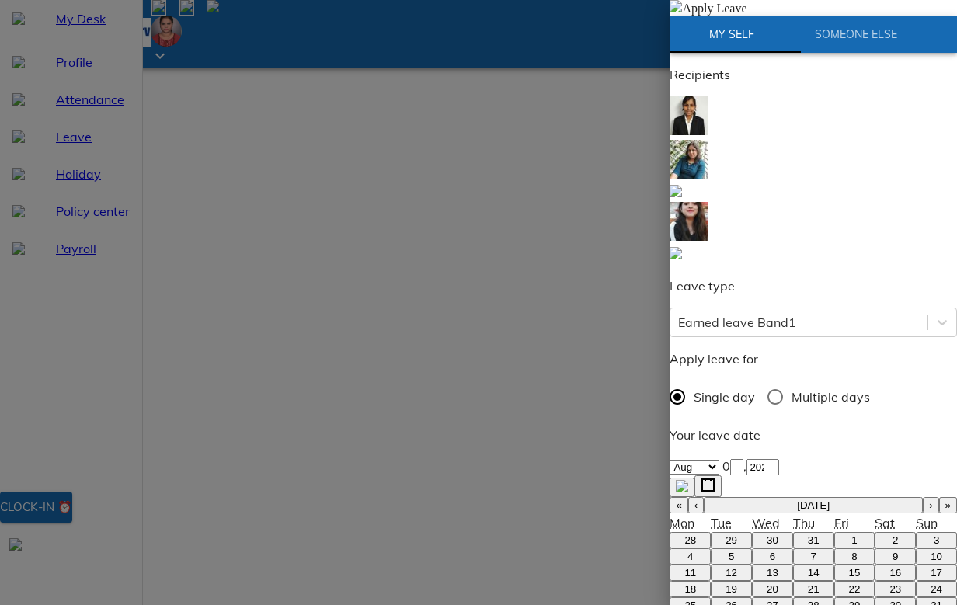
type textarea "Dear Ma'am, I am writing to request leave from the office due to personal reaso…"
type textarea "x"
type textarea "Dear Ma'am, I am writing to request leave from the office due to personal reaso…"
type textarea "x"
type textarea "Dear Ma'am, I am writing to request leave from the office due to personal reaso…"
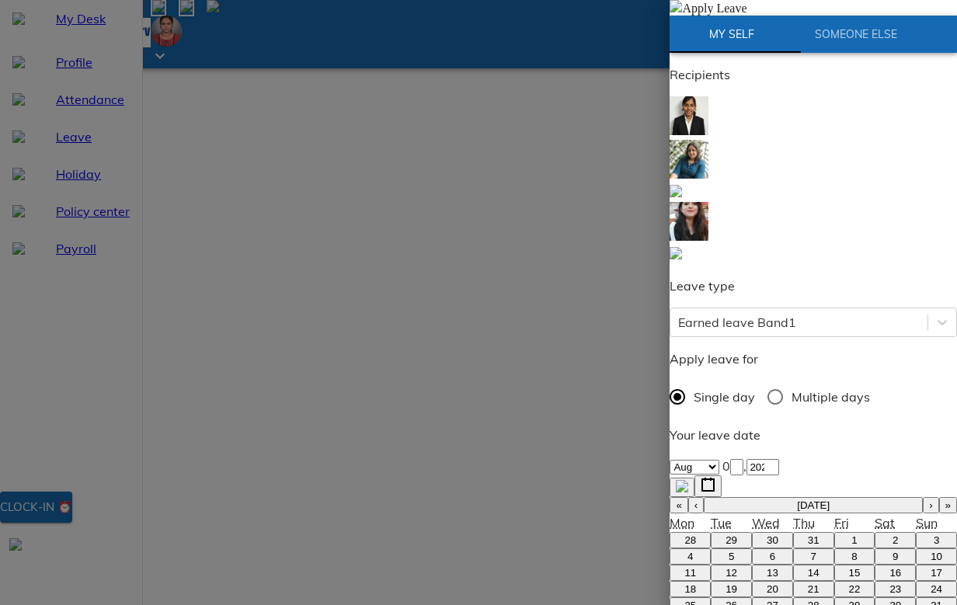
type textarea "x"
type textarea "Dear Ma'am, I am writing to request leave from the office due to personal reaso…"
type textarea "x"
type textarea "Dear Ma'am, I am writing to request leave from the office due to personal reaso…"
type textarea "x"
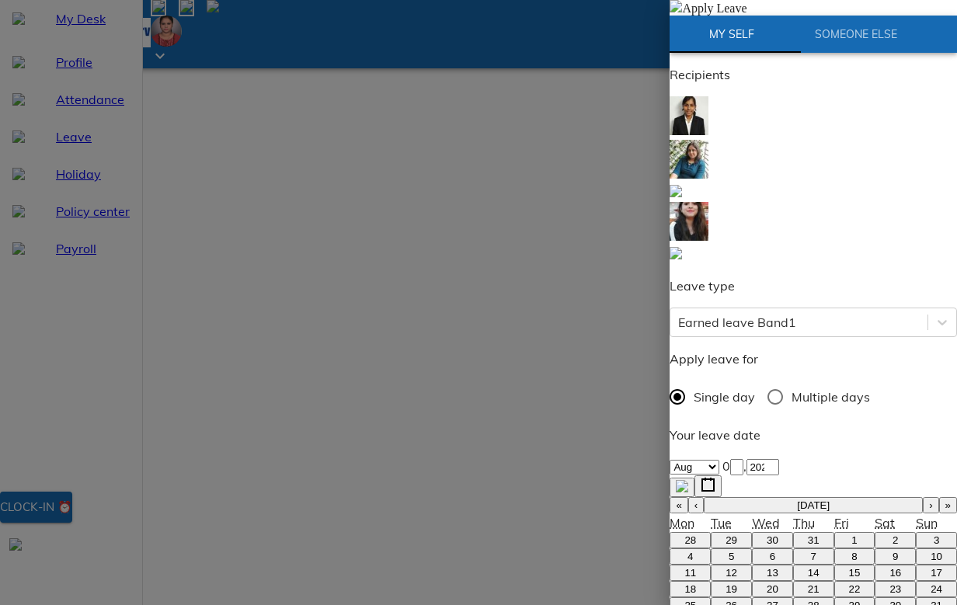
type textarea "Dear Ma'am, I am writing to request leave from the office due to personal reaso…"
type textarea "x"
type textarea "Dear Ma'am, I am writing to request leave from the office due to personal reaso…"
type textarea "x"
type textarea "Dear Ma'am, I am writing to request leave from the office due to personal reaso…"
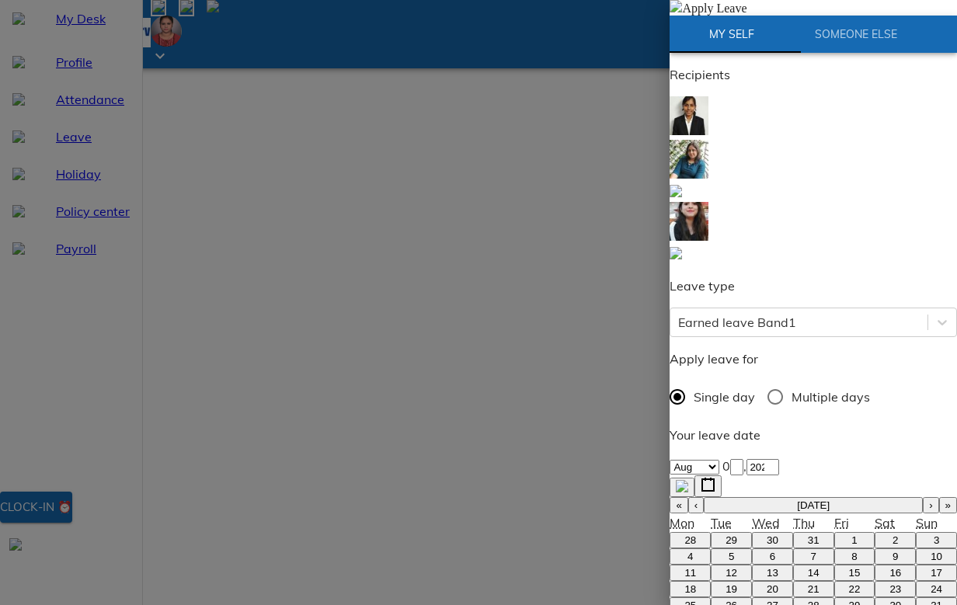
type textarea "x"
type textarea "Dear Ma'am, I am writing to request leave from the office due to personal reaso…"
type textarea "x"
type textarea "Dear Ma'am, I am writing to request leave from the office due to personal reaso…"
type textarea "x"
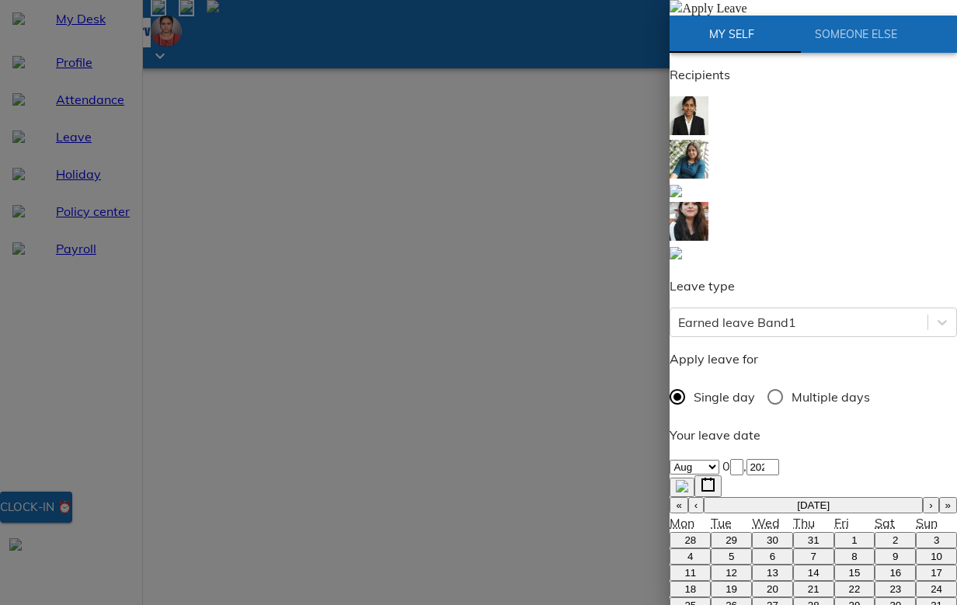
type textarea "Dear Ma'am, I am writing to request leave from the office due to personal reaso…"
type textarea "x"
type textarea "Dear Ma'am, I am writing to request leave from the office due to personal reaso…"
type textarea "x"
type textarea "Dear Ma'am, I am writing to request leave from the office due to personal reaso…"
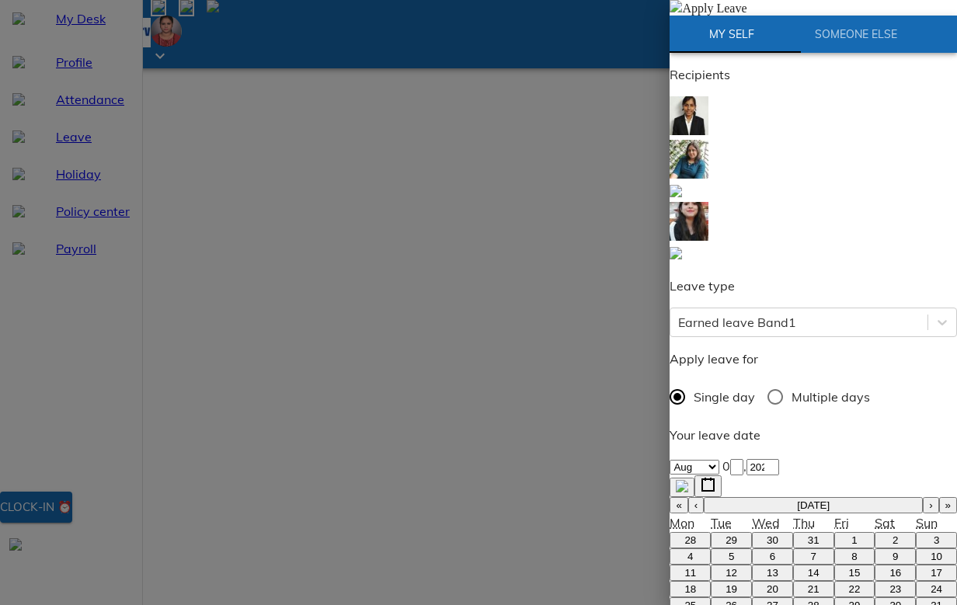
type textarea "x"
type textarea "Dear Ma'am, I am writing to request leave from the office due to personal reaso…"
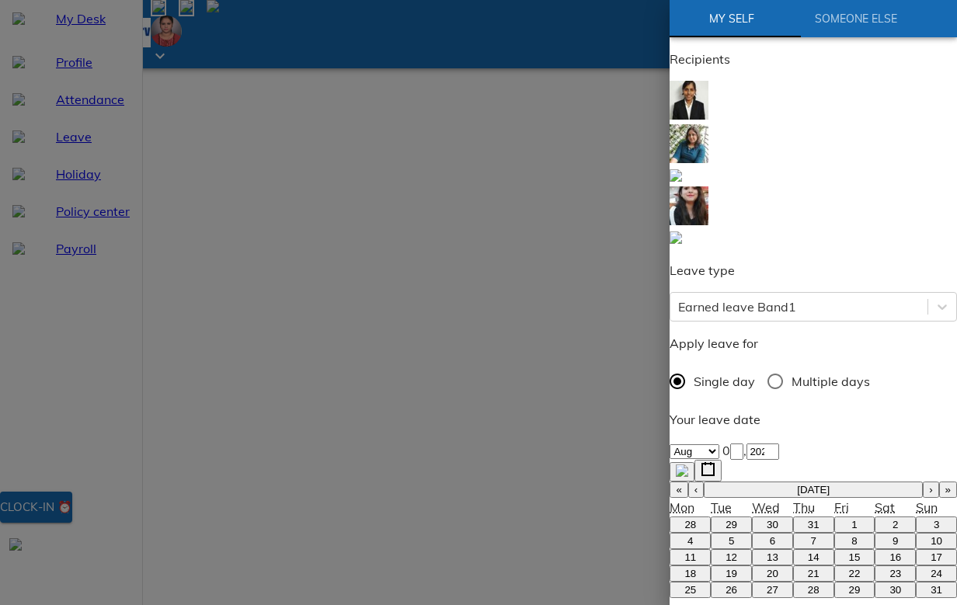
scroll to position [88, 0]
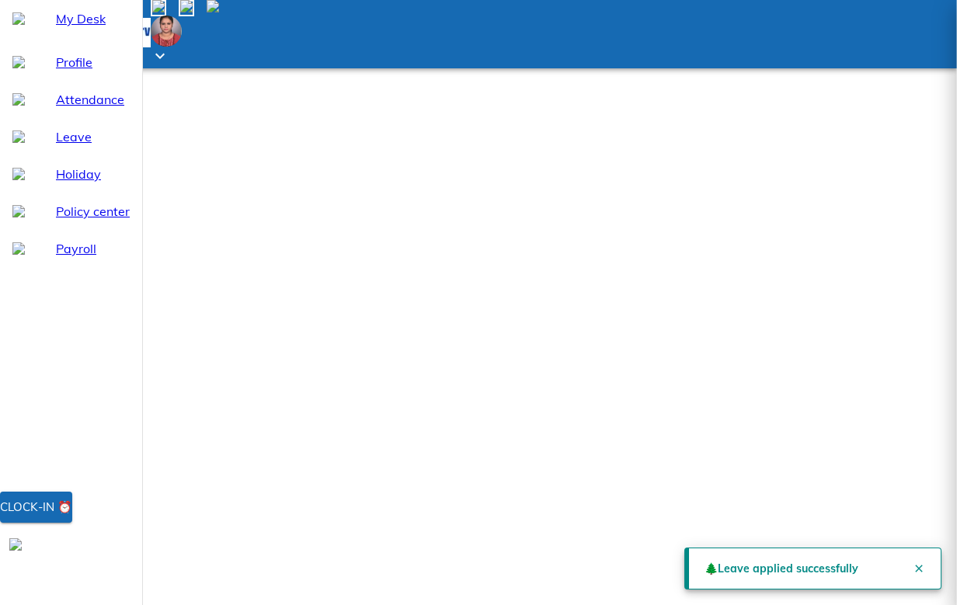
scroll to position [0, 0]
